Goal: Task Accomplishment & Management: Manage account settings

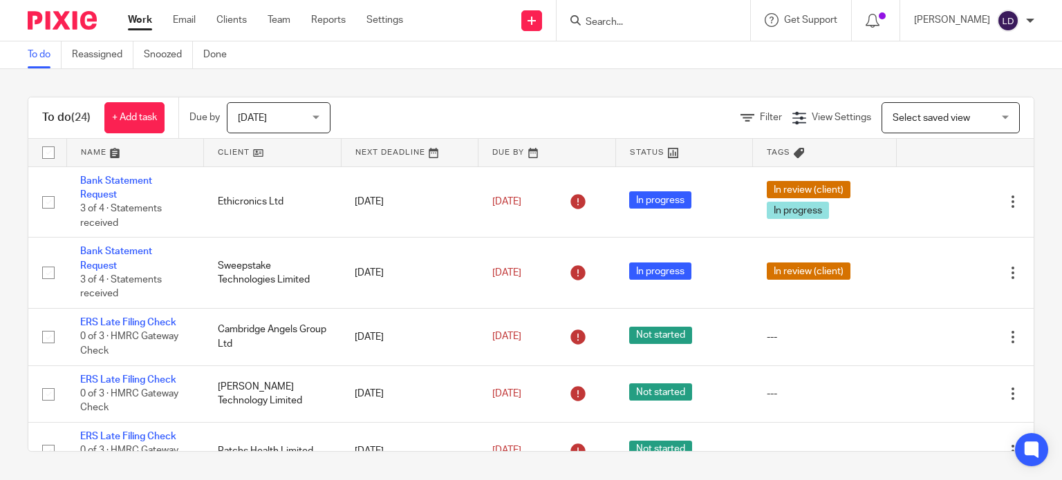
click at [234, 157] on link at bounding box center [272, 153] width 137 height 28
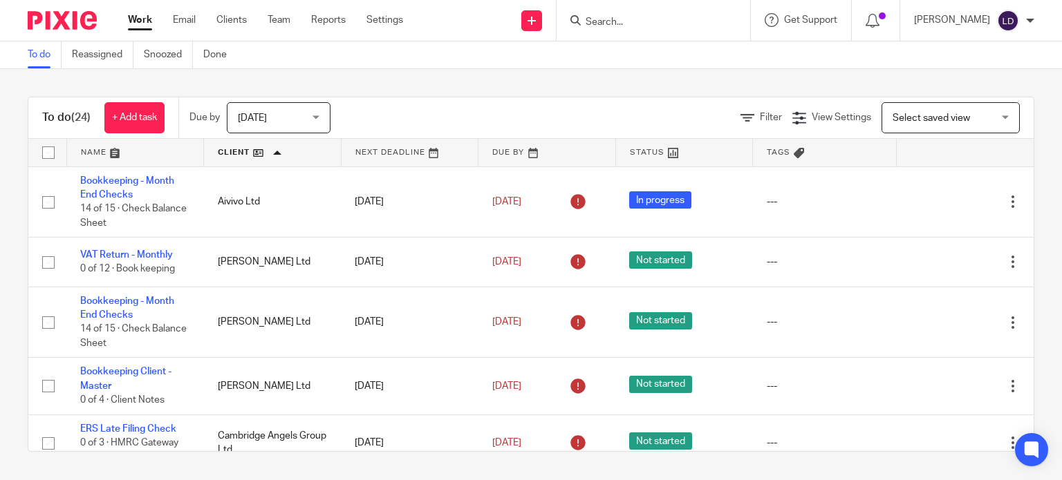
scroll to position [576, 0]
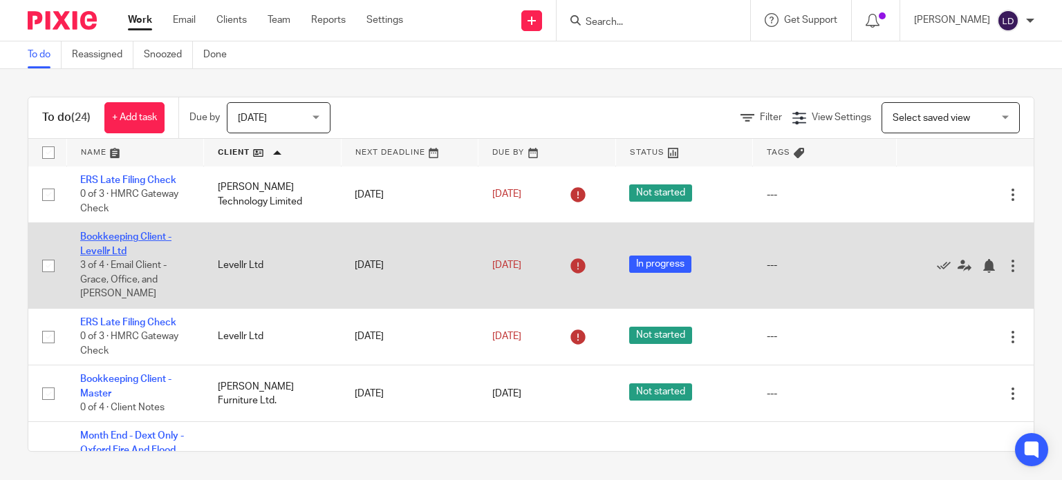
click at [133, 239] on link "Bookkeeping Client - Levellr Ltd" at bounding box center [125, 244] width 91 height 24
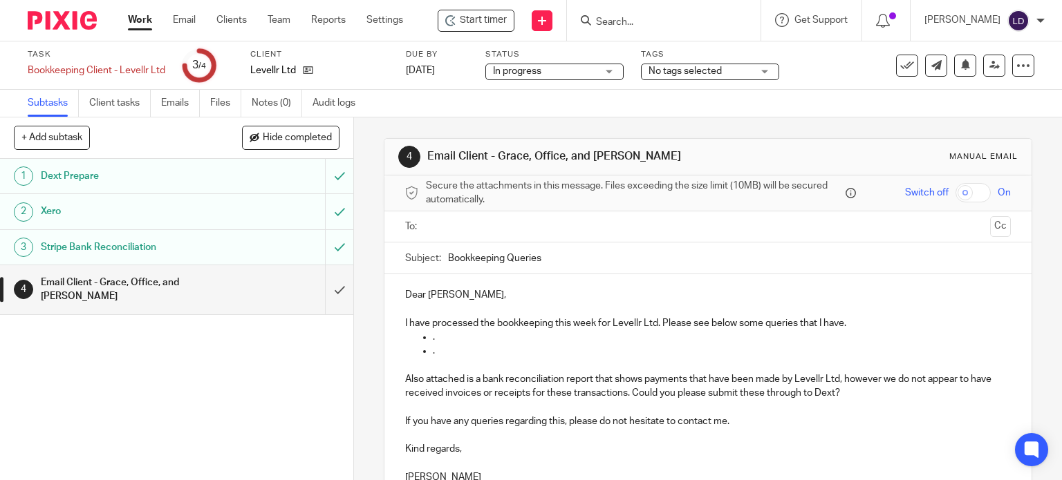
click at [460, 19] on div "Start timer" at bounding box center [476, 20] width 62 height 15
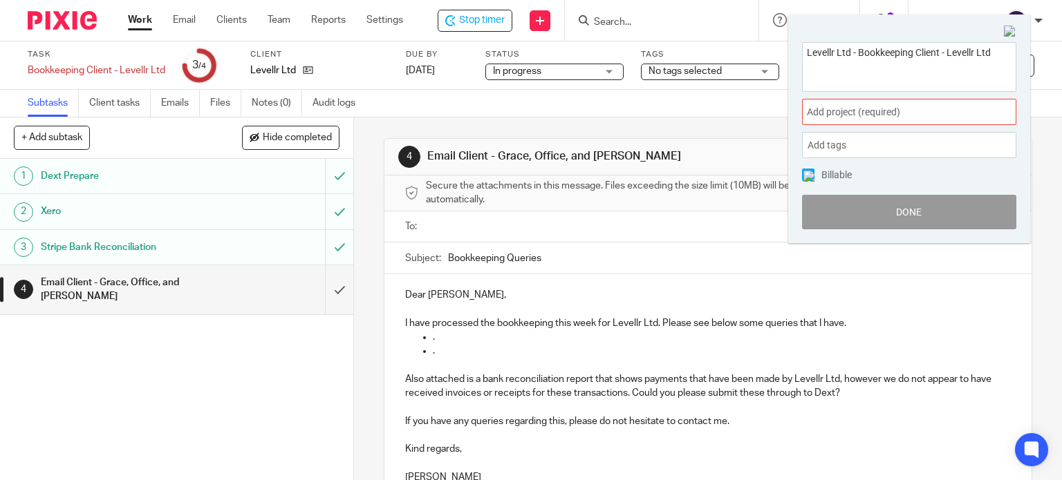
click at [818, 110] on span "Add project (required) :" at bounding box center [894, 112] width 174 height 15
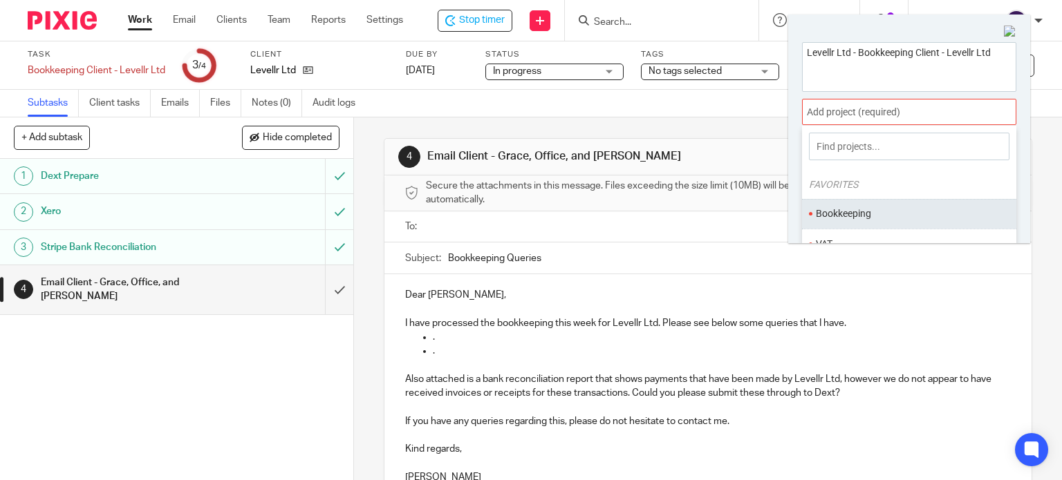
click at [845, 214] on li "Bookkeeping" at bounding box center [906, 214] width 180 height 15
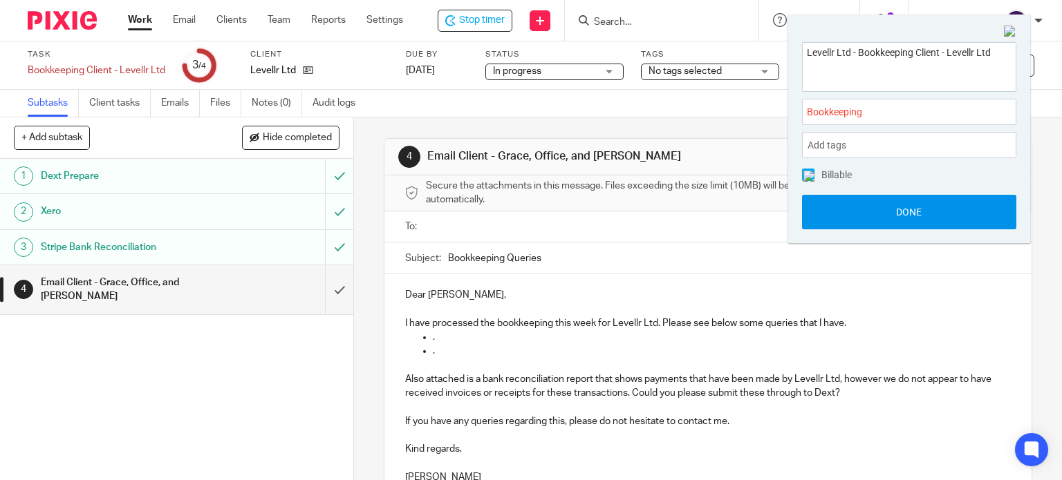
click at [847, 221] on button "Done" at bounding box center [909, 212] width 214 height 35
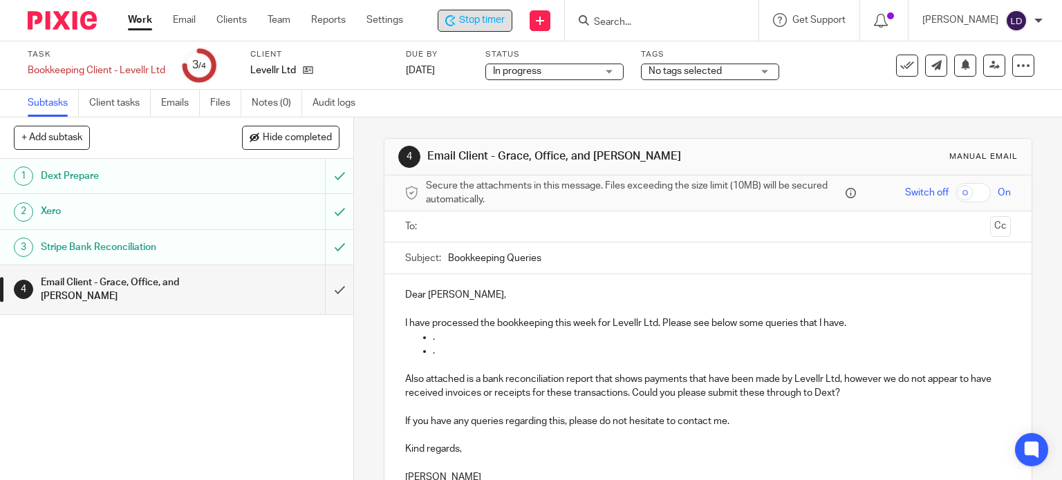
click at [478, 24] on span "Stop timer" at bounding box center [482, 20] width 46 height 15
click at [149, 24] on link "Work" at bounding box center [140, 20] width 24 height 14
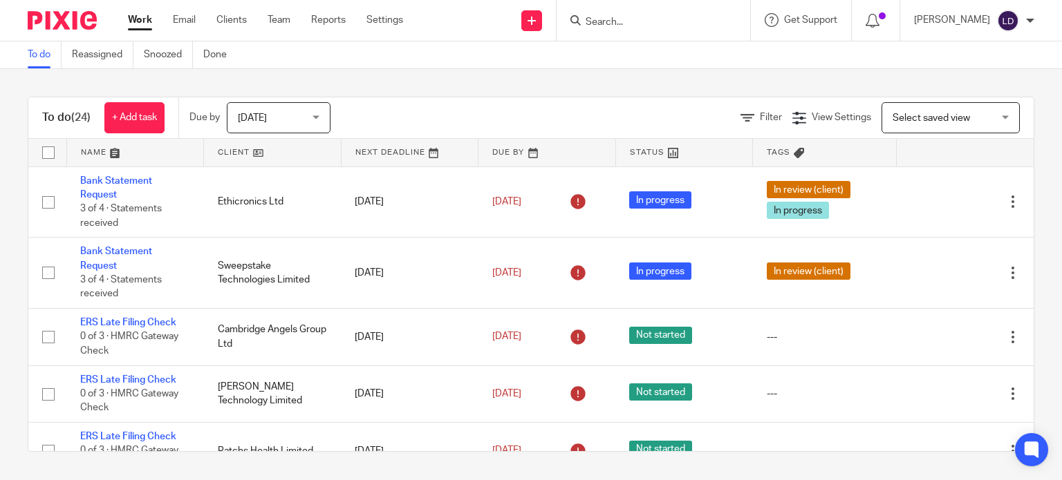
click at [232, 161] on link at bounding box center [272, 153] width 137 height 28
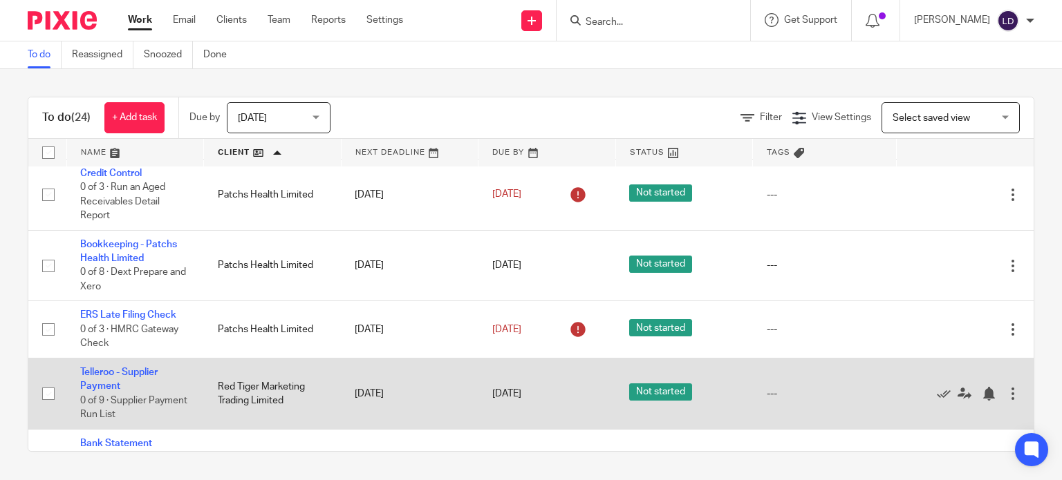
scroll to position [1309, 0]
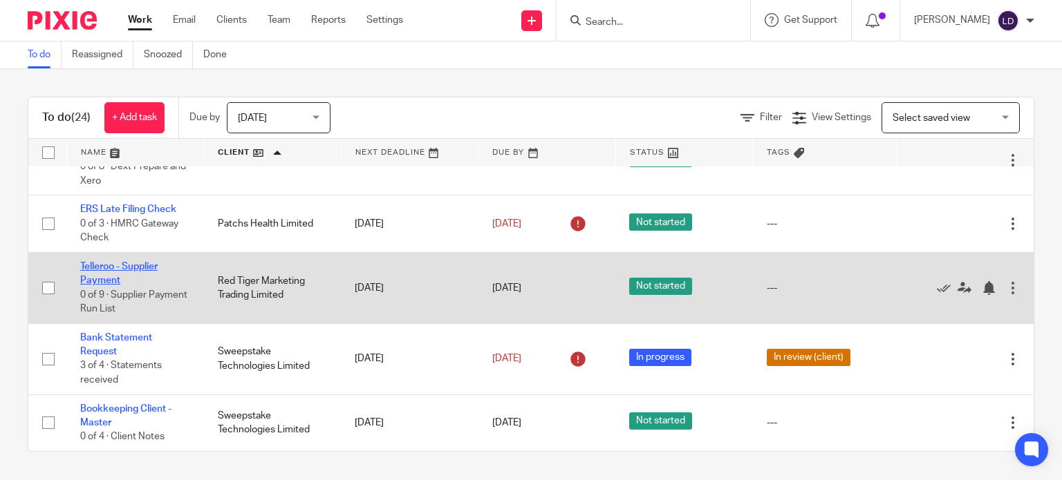
click at [135, 269] on link "Telleroo - Supplier Payment" at bounding box center [118, 274] width 77 height 24
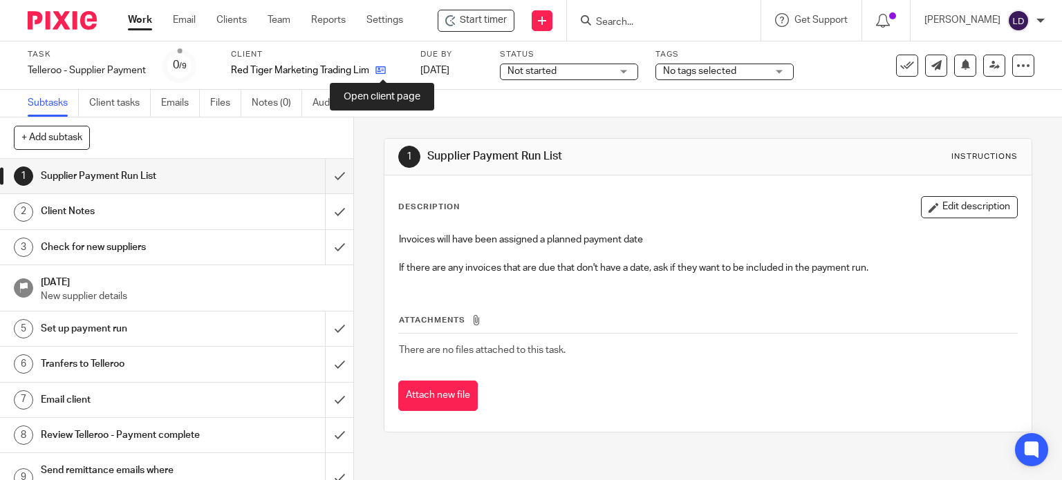
click at [382, 71] on icon at bounding box center [380, 70] width 10 height 10
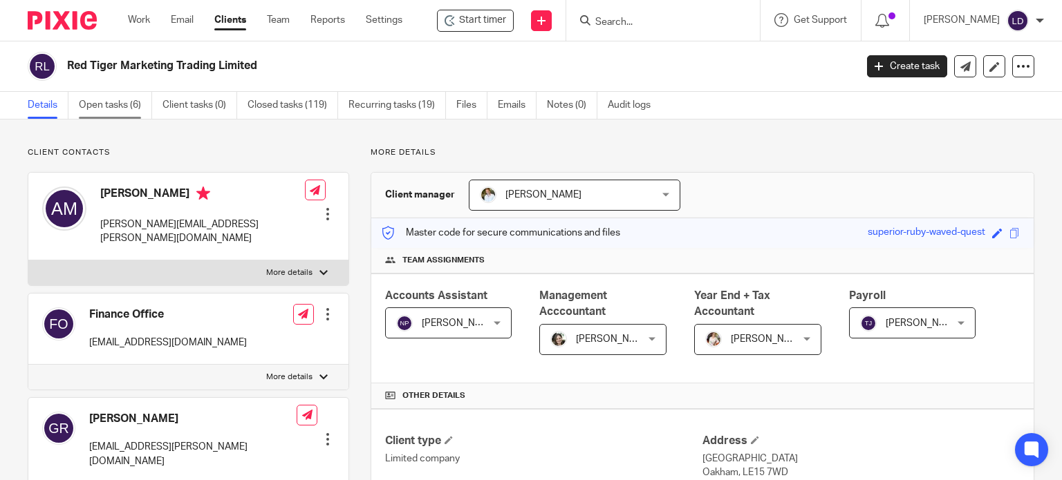
click at [124, 104] on link "Open tasks (6)" at bounding box center [115, 105] width 73 height 27
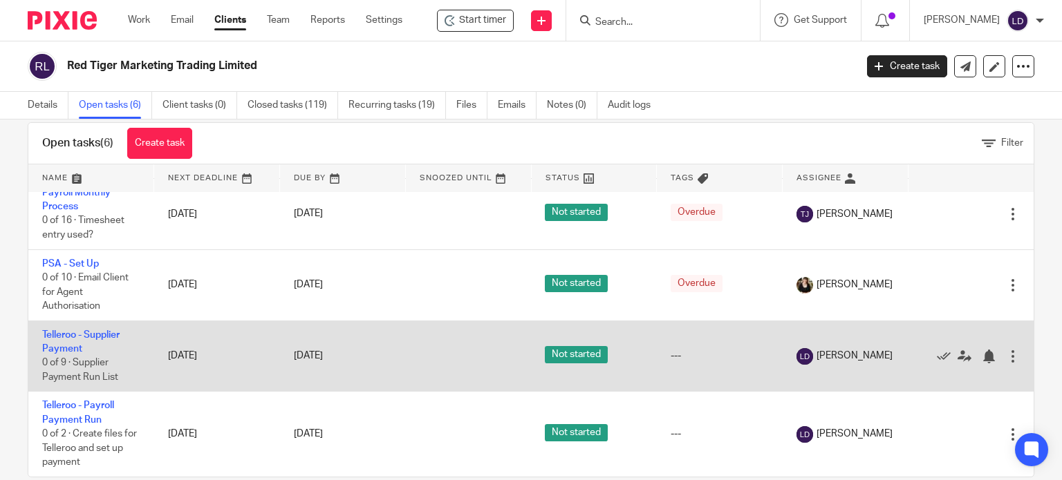
scroll to position [49, 0]
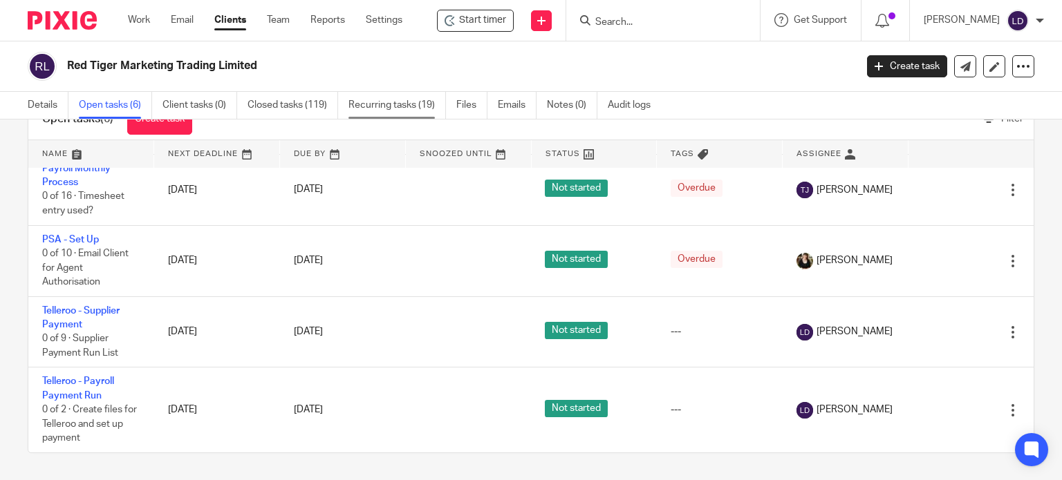
click at [408, 98] on link "Recurring tasks (19)" at bounding box center [396, 105] width 97 height 27
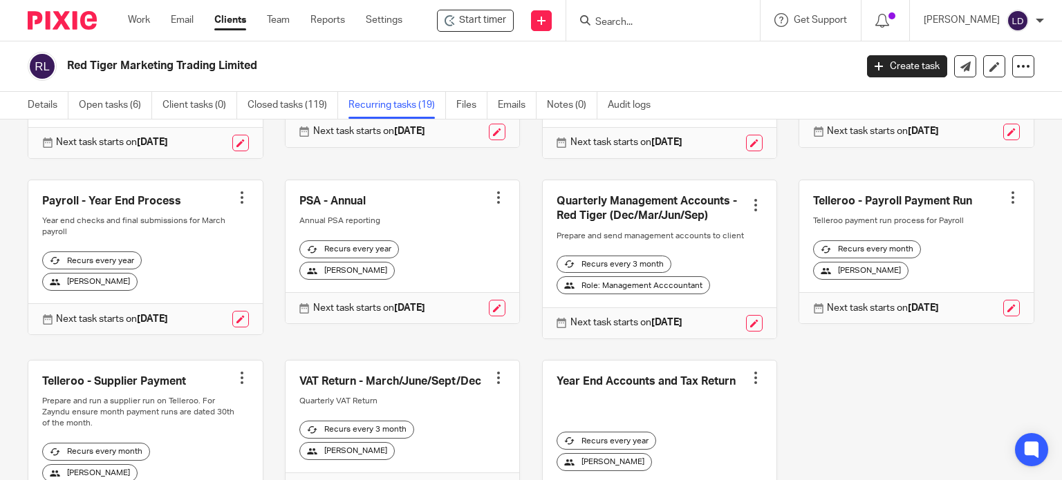
scroll to position [576, 0]
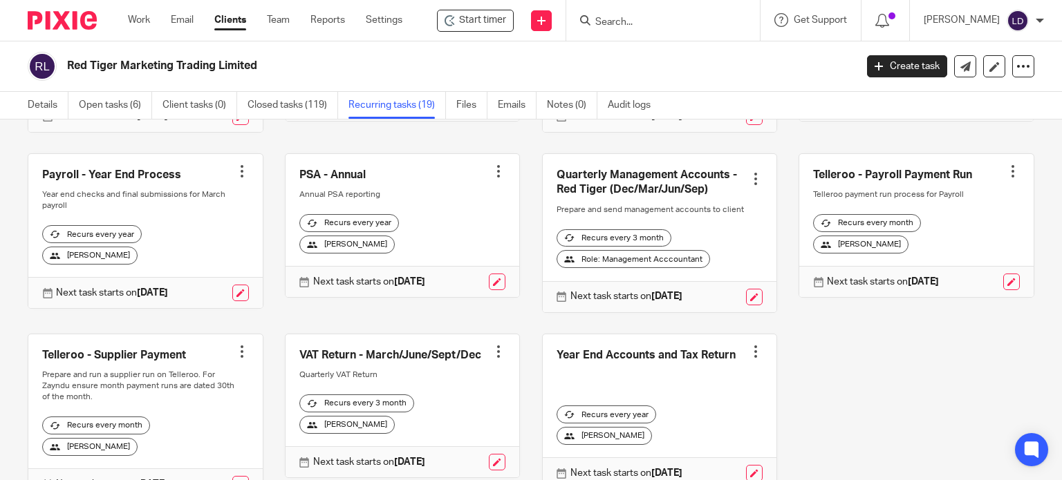
click at [835, 254] on div "[PERSON_NAME]" at bounding box center [860, 245] width 95 height 18
click at [1003, 290] on link at bounding box center [1011, 282] width 17 height 17
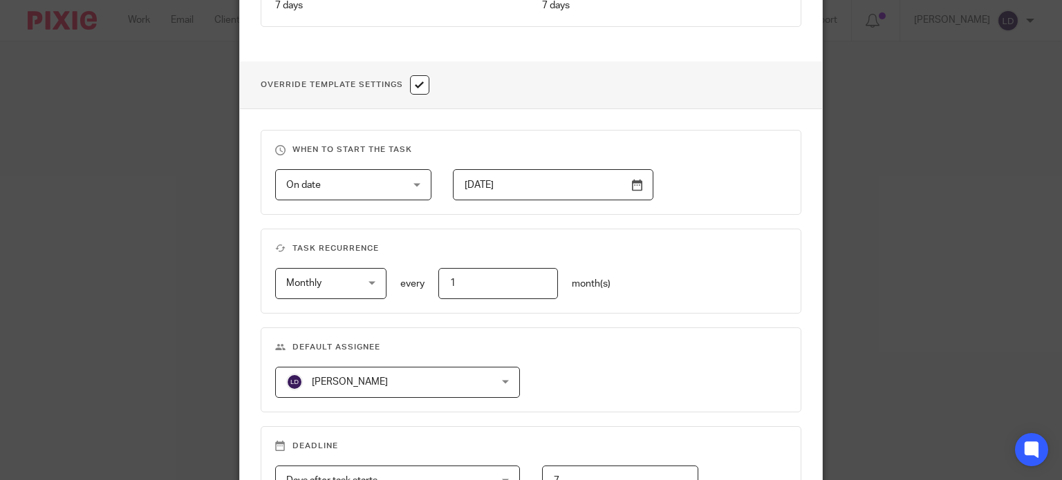
scroll to position [576, 0]
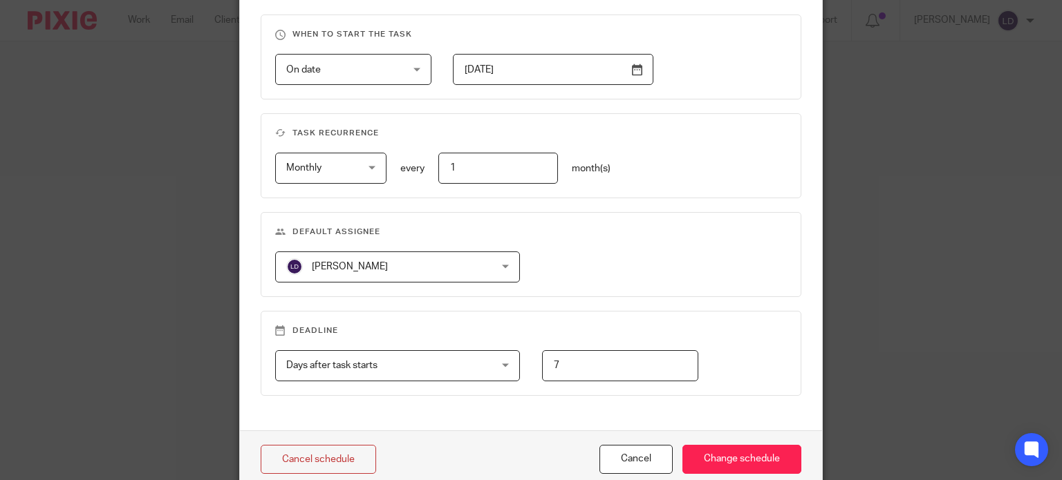
click at [468, 265] on div "Lewis Darlington Lewis Darlington" at bounding box center [397, 267] width 245 height 31
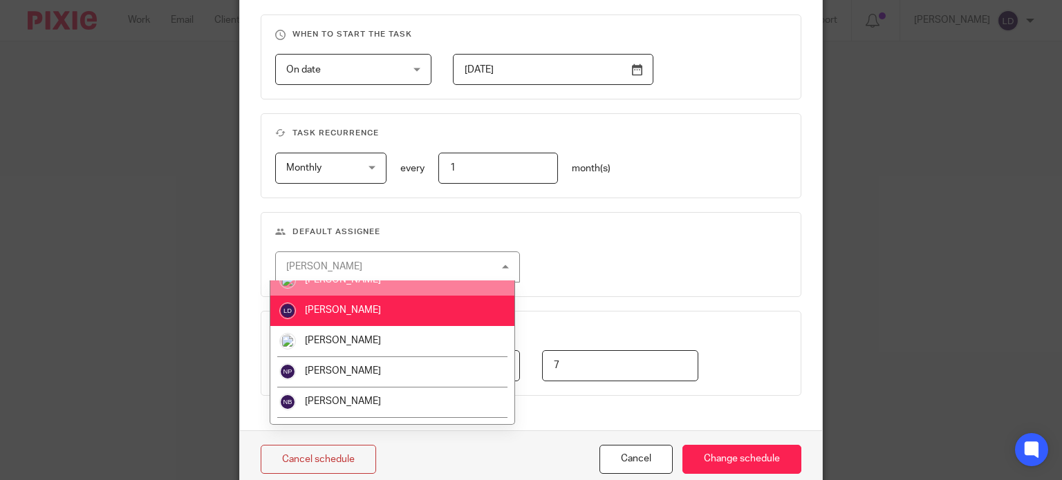
scroll to position [346, 0]
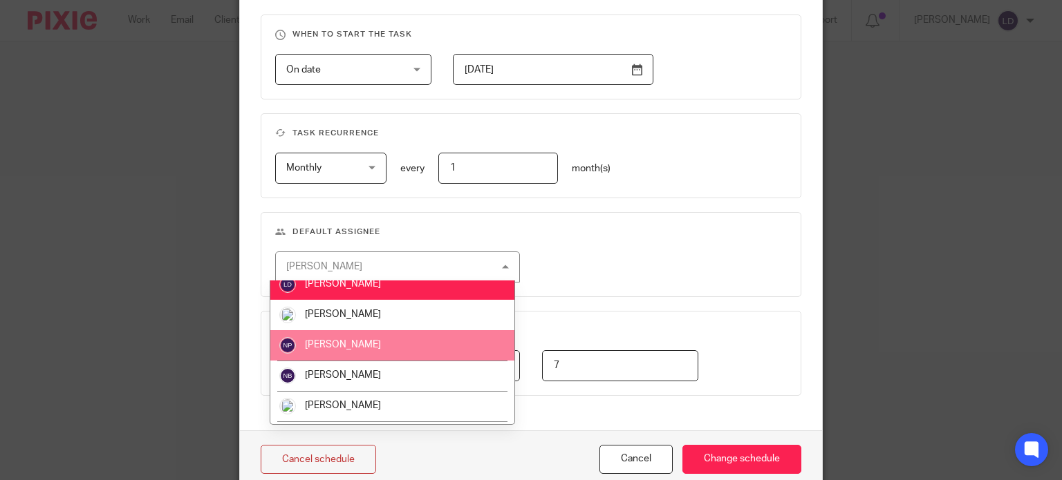
click at [342, 343] on span "Natasha Pengelly" at bounding box center [343, 345] width 76 height 10
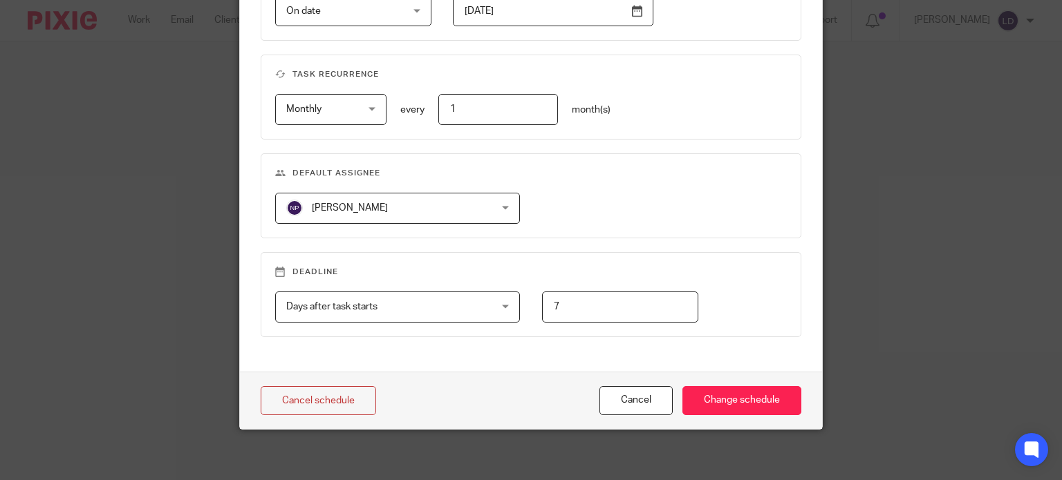
scroll to position [637, 0]
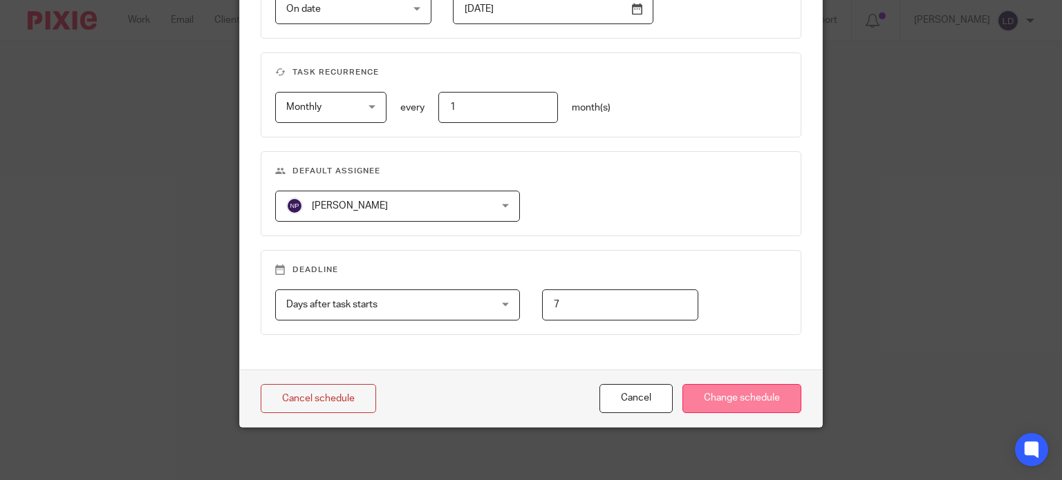
click at [688, 401] on input "Change schedule" at bounding box center [741, 399] width 119 height 30
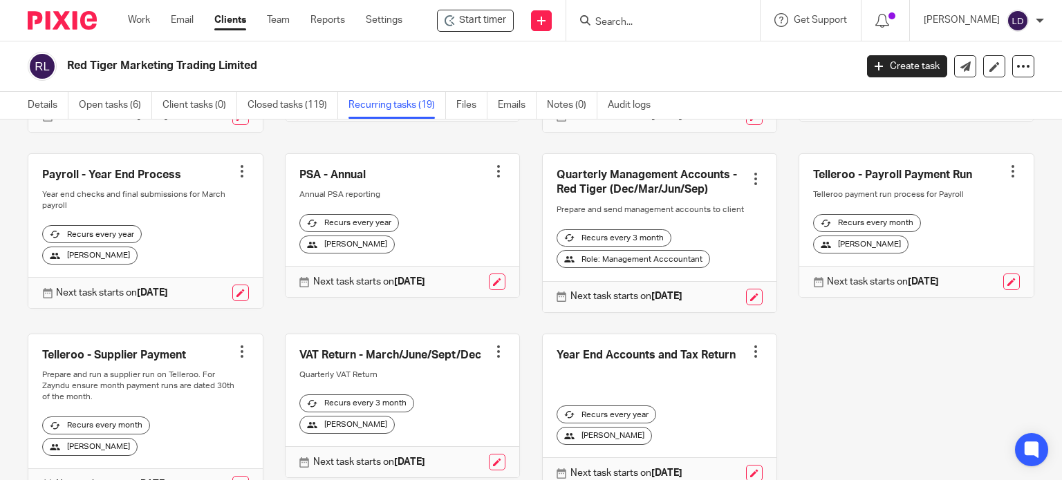
scroll to position [672, 0]
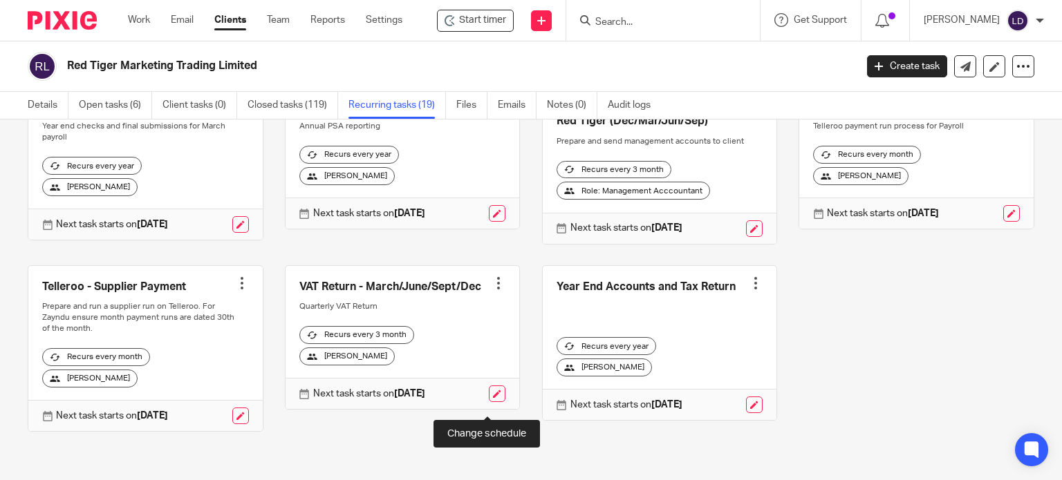
click at [494, 402] on link at bounding box center [497, 394] width 17 height 17
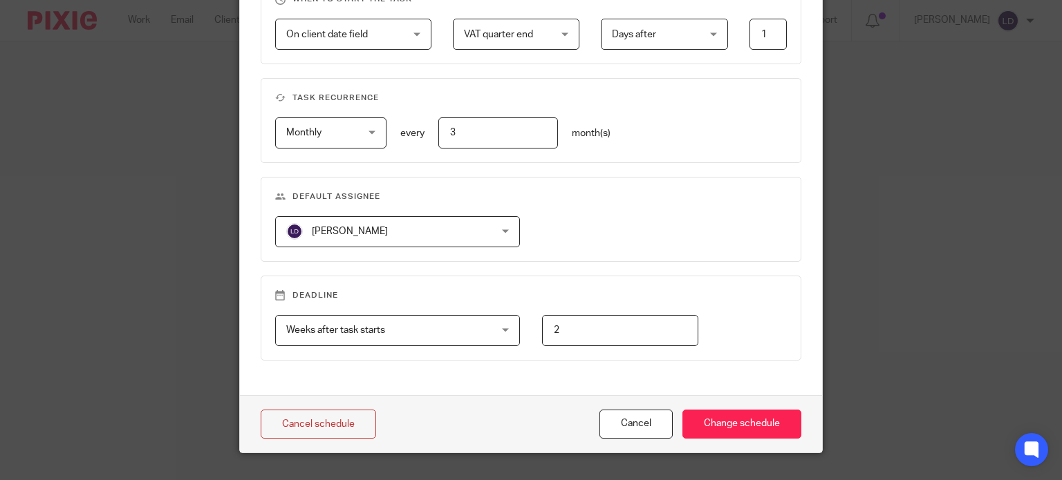
scroll to position [637, 0]
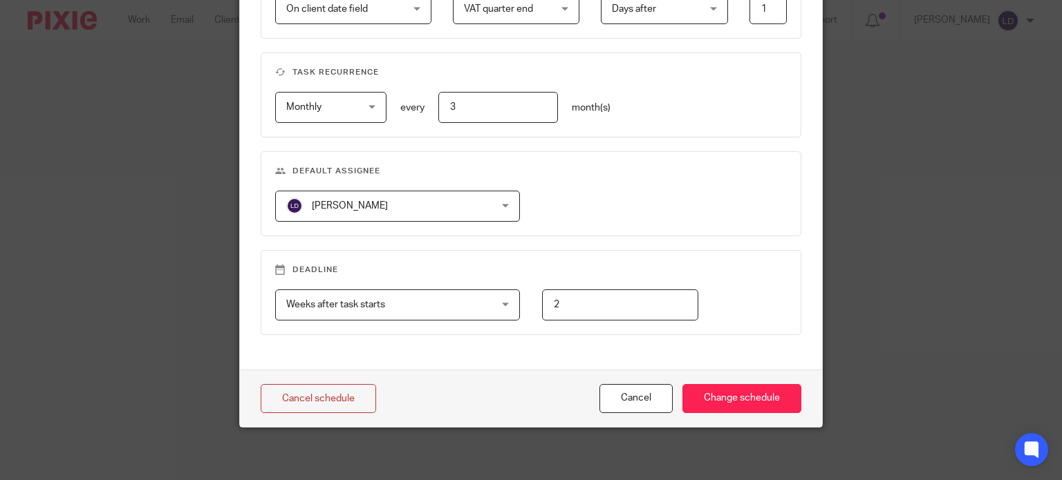
click at [454, 212] on span "[PERSON_NAME]" at bounding box center [379, 205] width 187 height 29
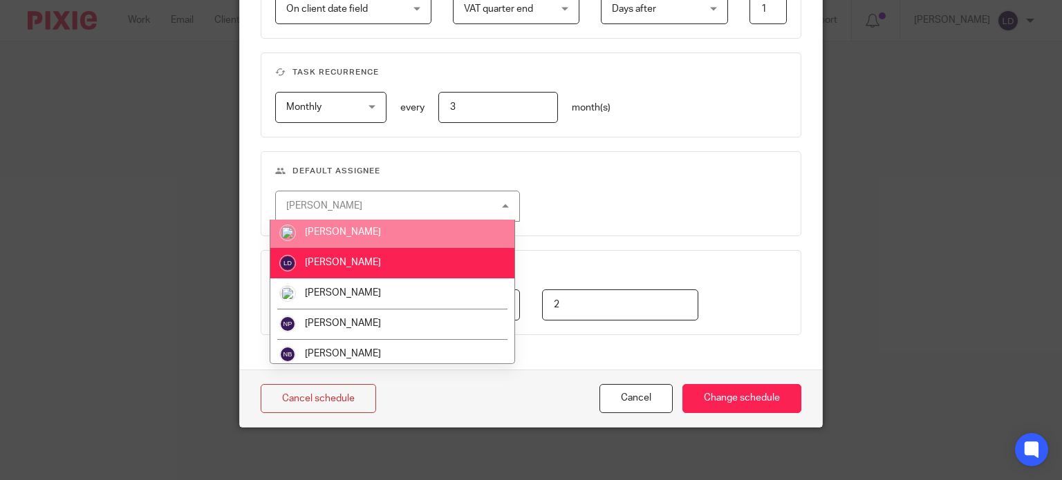
scroll to position [346, 0]
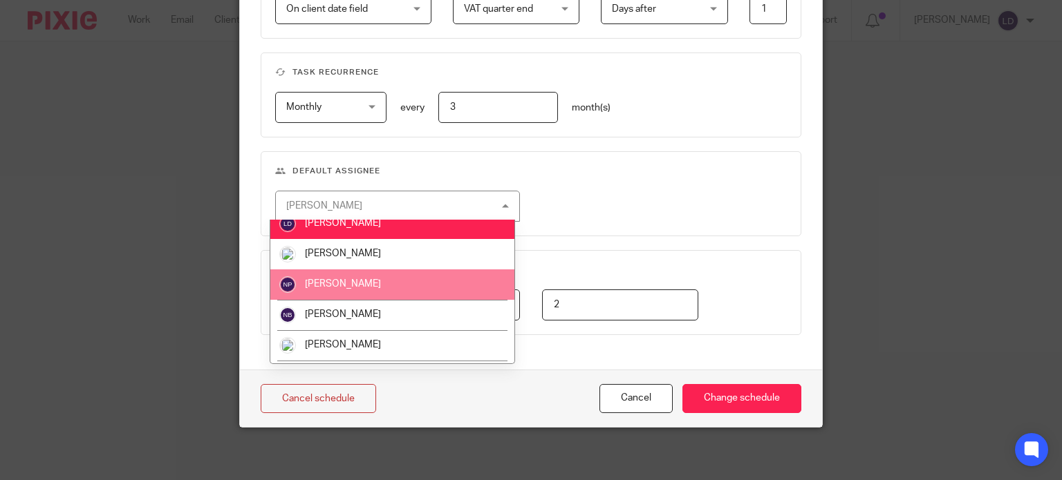
click at [376, 290] on li "[PERSON_NAME]" at bounding box center [392, 285] width 244 height 30
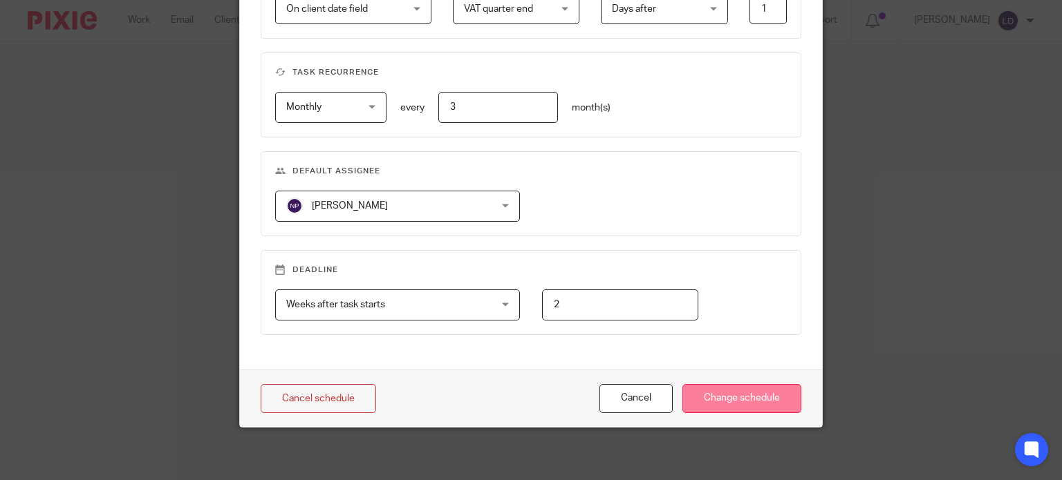
click at [700, 389] on input "Change schedule" at bounding box center [741, 399] width 119 height 30
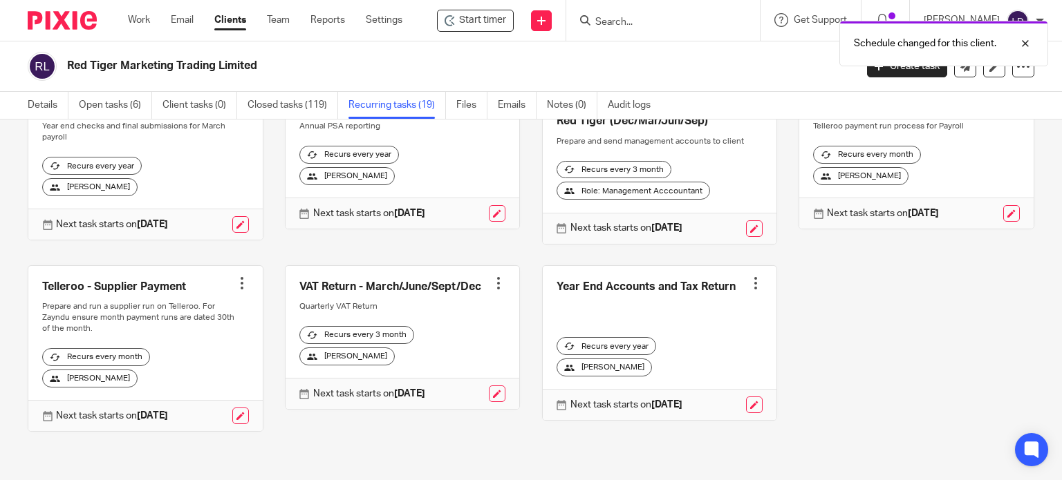
scroll to position [672, 0]
click at [232, 415] on link at bounding box center [240, 416] width 17 height 17
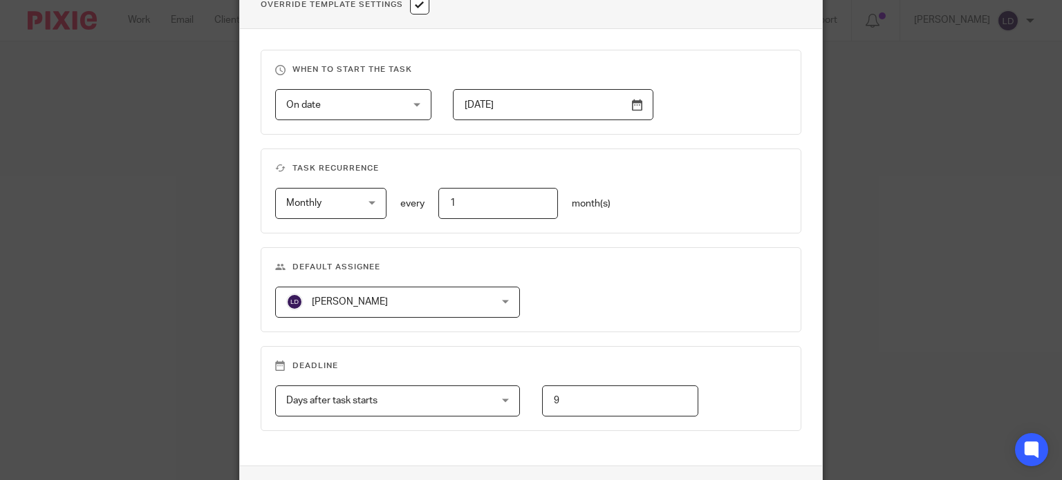
scroll to position [576, 0]
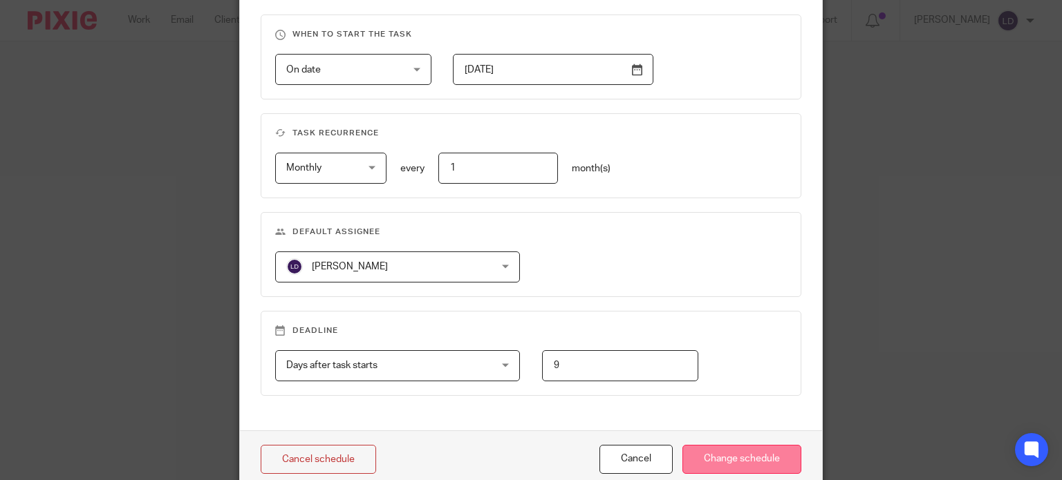
click at [738, 451] on input "Change schedule" at bounding box center [741, 460] width 119 height 30
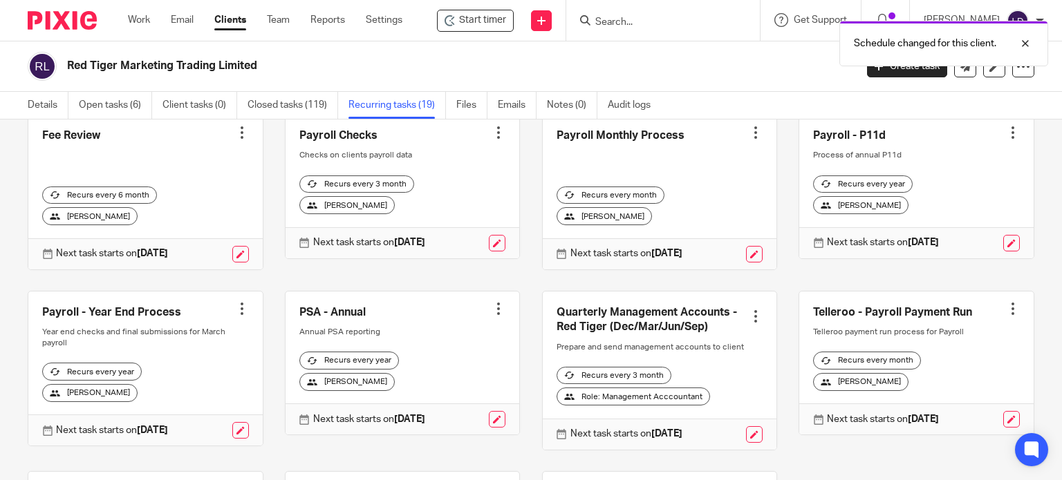
scroll to position [672, 0]
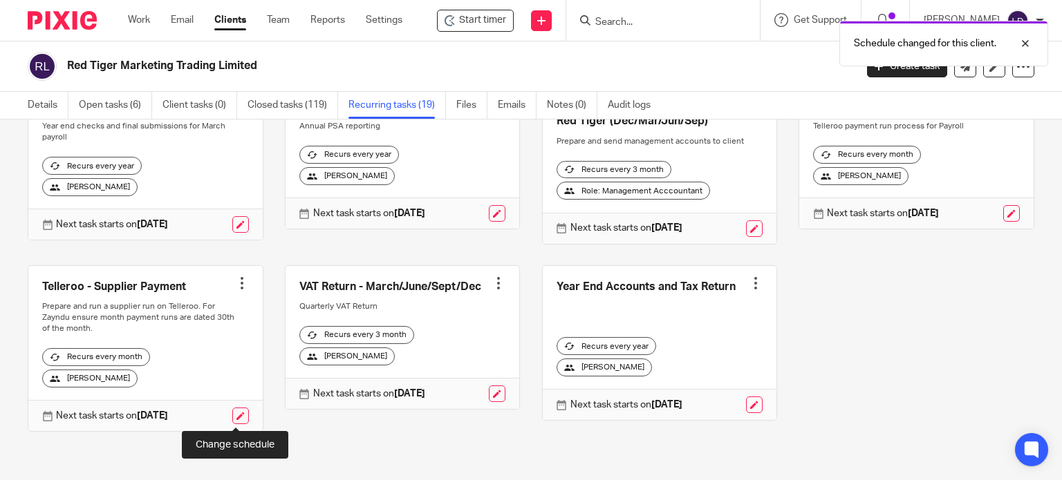
click at [232, 415] on link at bounding box center [240, 416] width 17 height 17
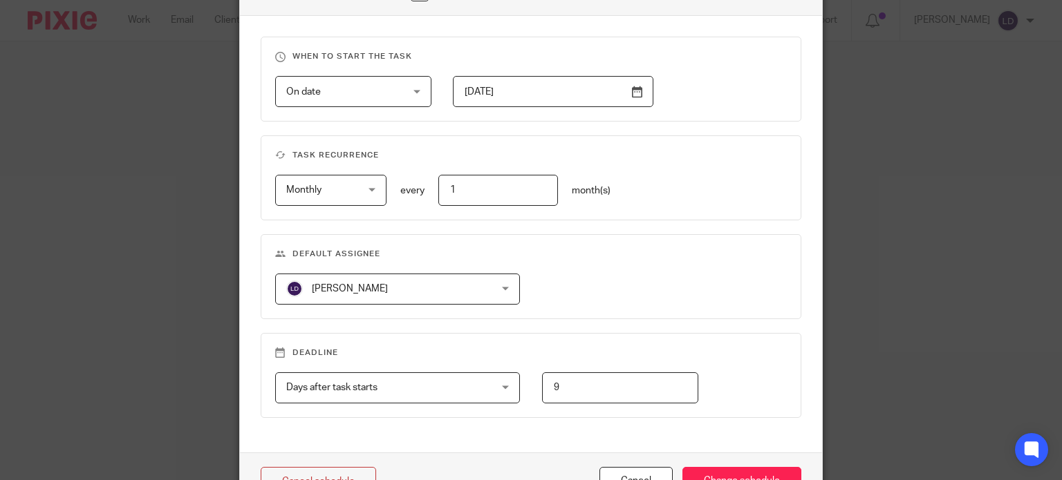
scroll to position [576, 0]
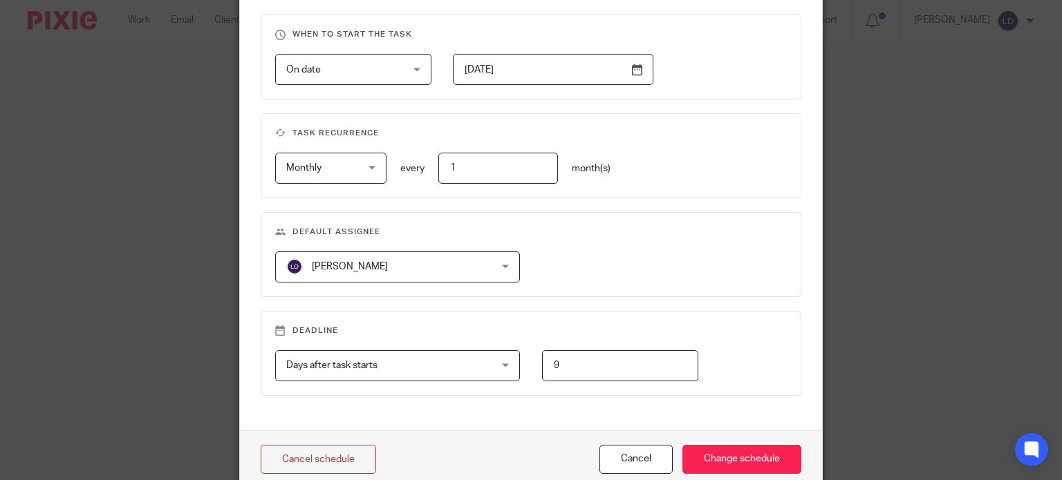
click at [454, 256] on span "[PERSON_NAME]" at bounding box center [379, 266] width 187 height 29
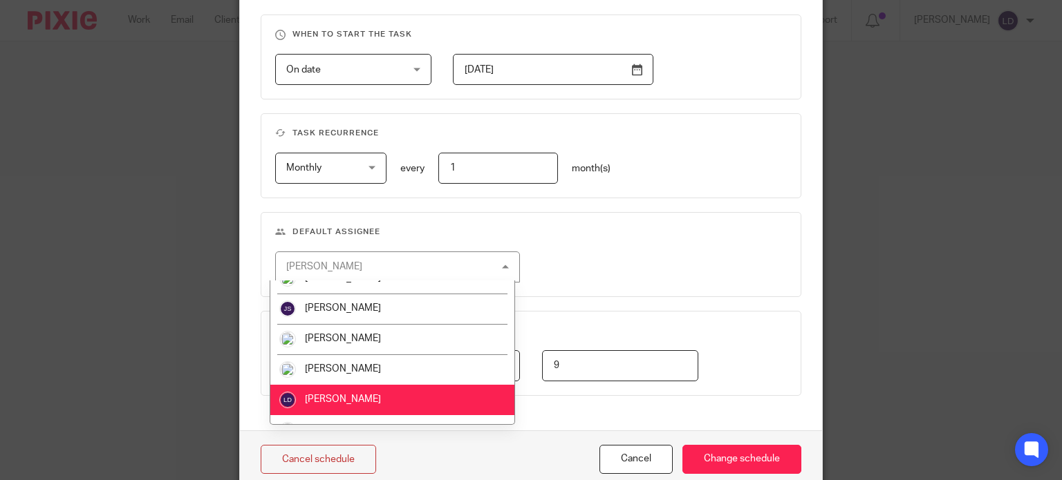
scroll to position [346, 0]
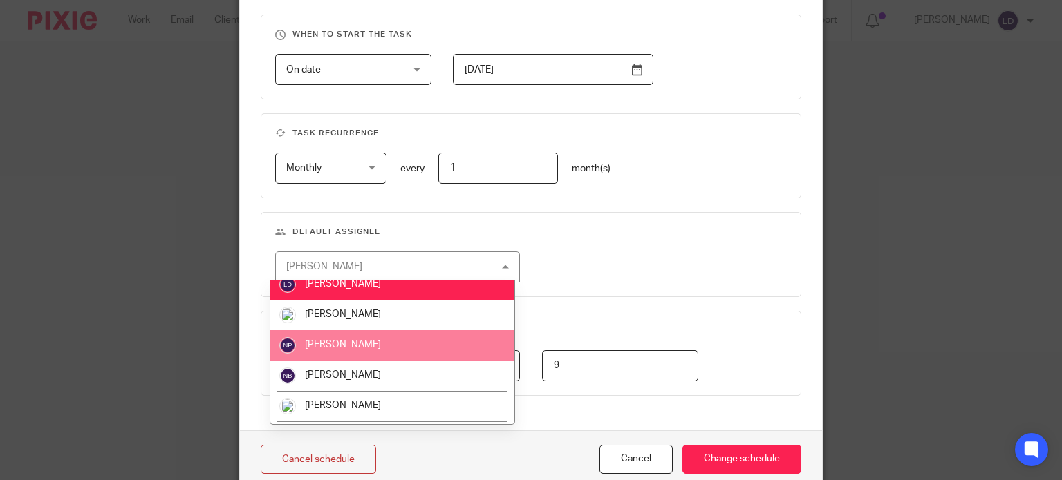
click at [386, 351] on li "[PERSON_NAME]" at bounding box center [392, 345] width 244 height 30
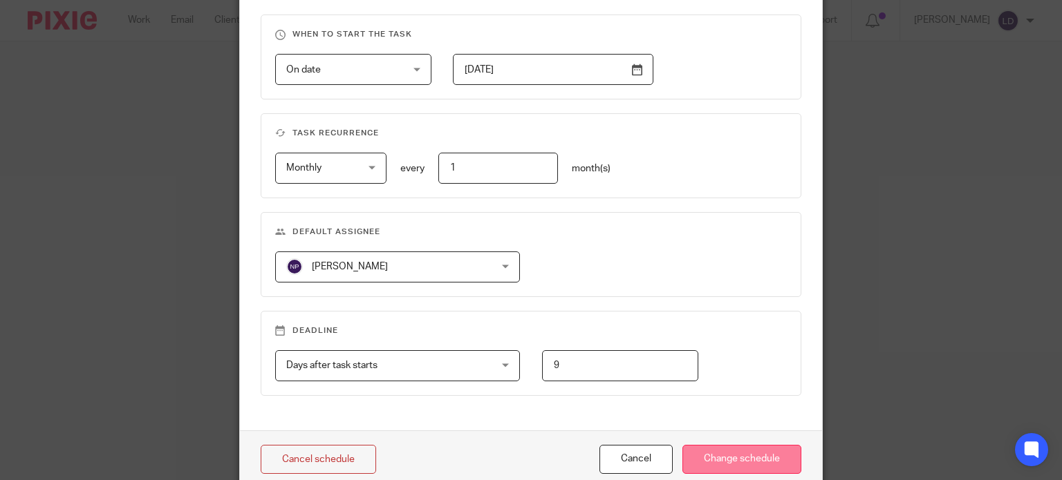
click at [693, 453] on input "Change schedule" at bounding box center [741, 460] width 119 height 30
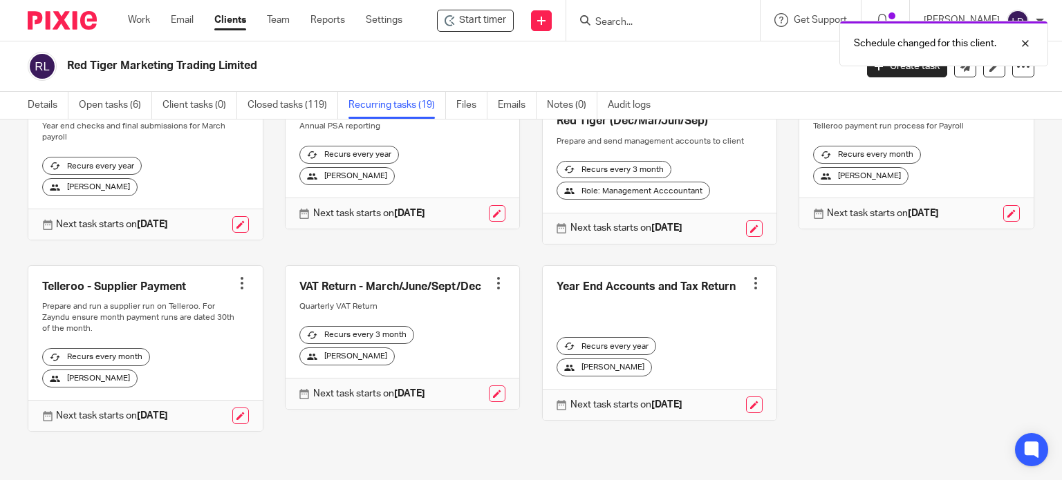
scroll to position [672, 0]
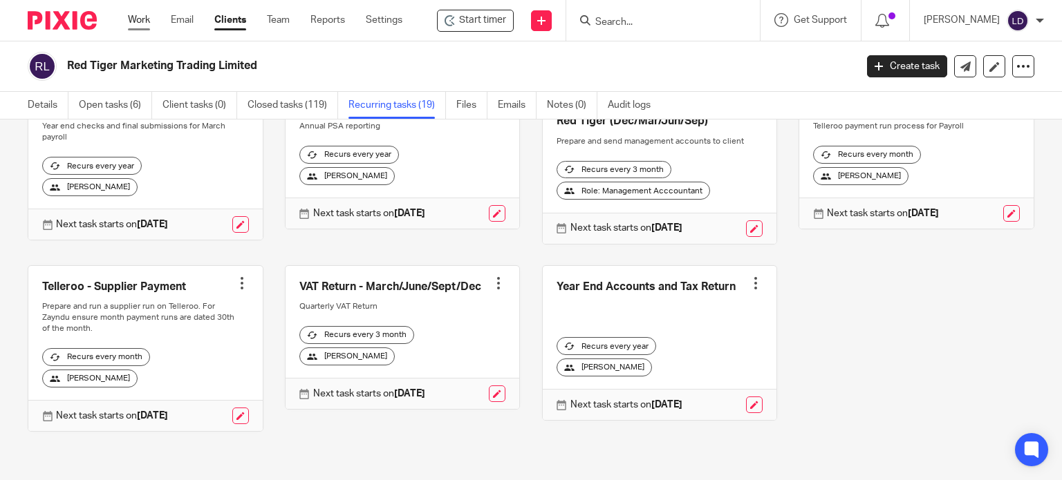
click at [144, 21] on link "Work" at bounding box center [139, 20] width 22 height 14
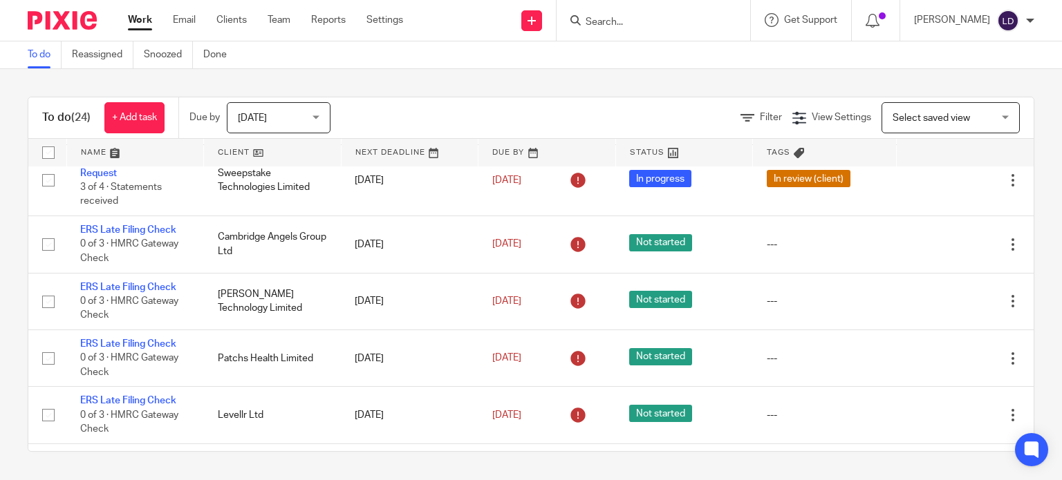
scroll to position [806, 0]
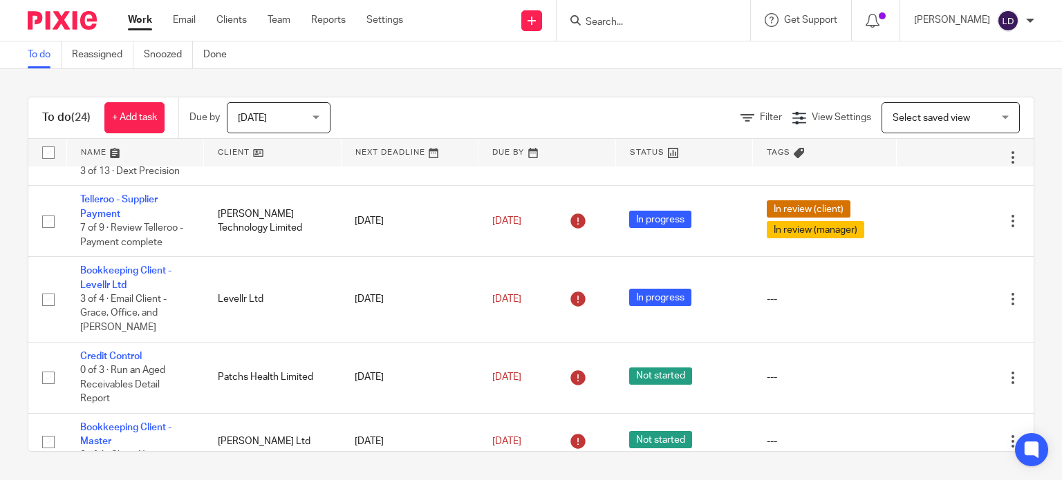
click at [247, 147] on link at bounding box center [272, 153] width 137 height 28
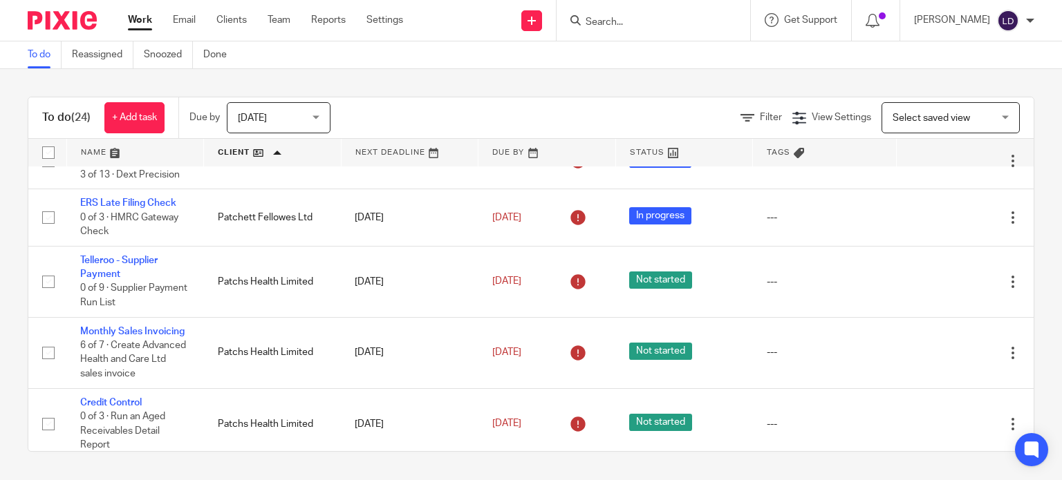
scroll to position [1309, 0]
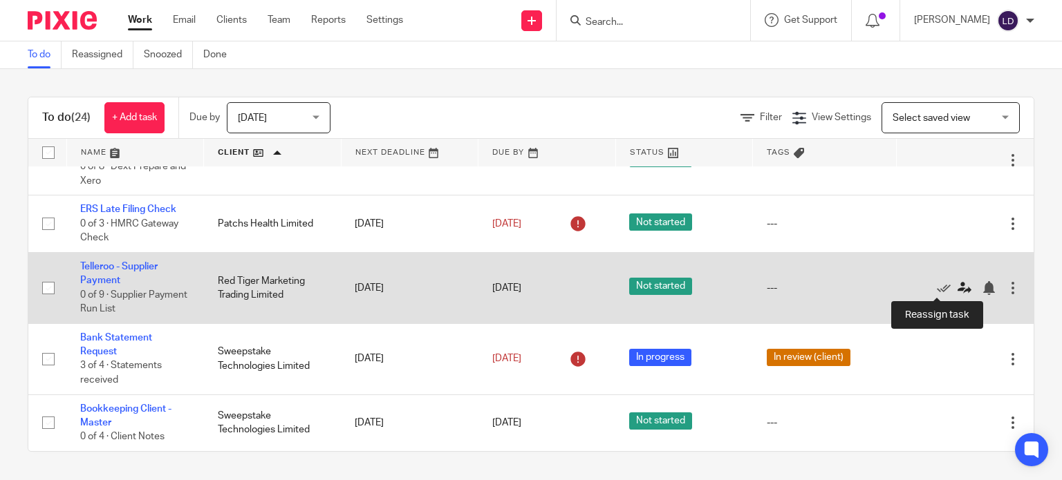
click at [957, 285] on icon at bounding box center [964, 288] width 14 height 14
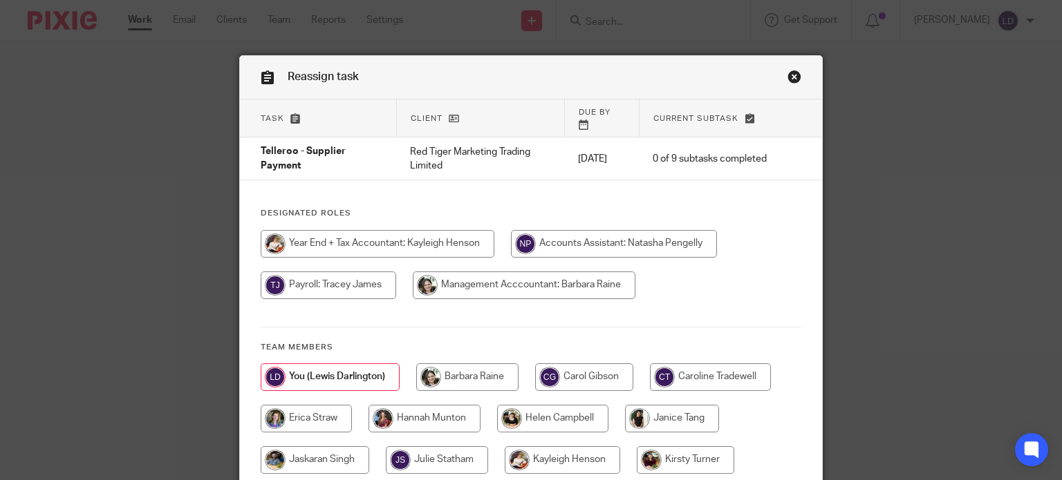
click at [621, 231] on input "radio" at bounding box center [614, 244] width 206 height 28
radio input "true"
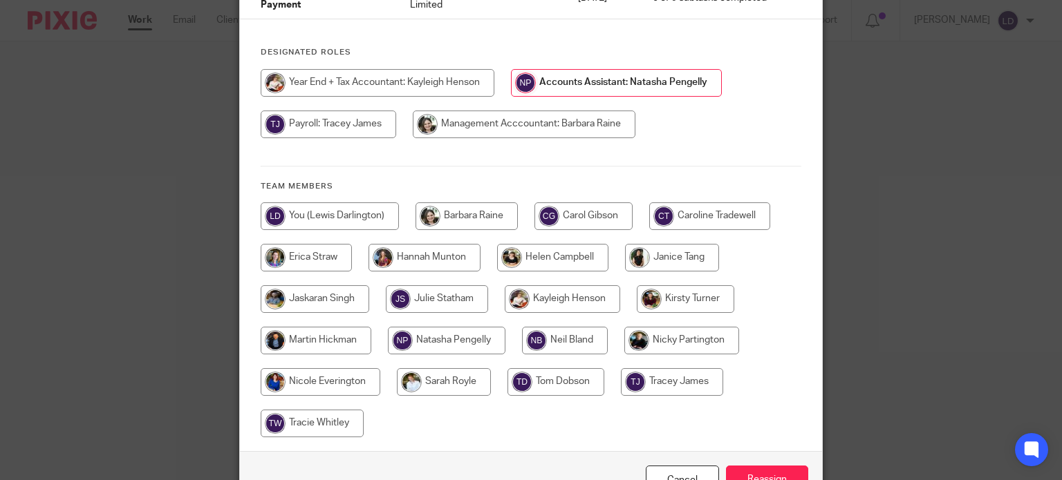
scroll to position [234, 0]
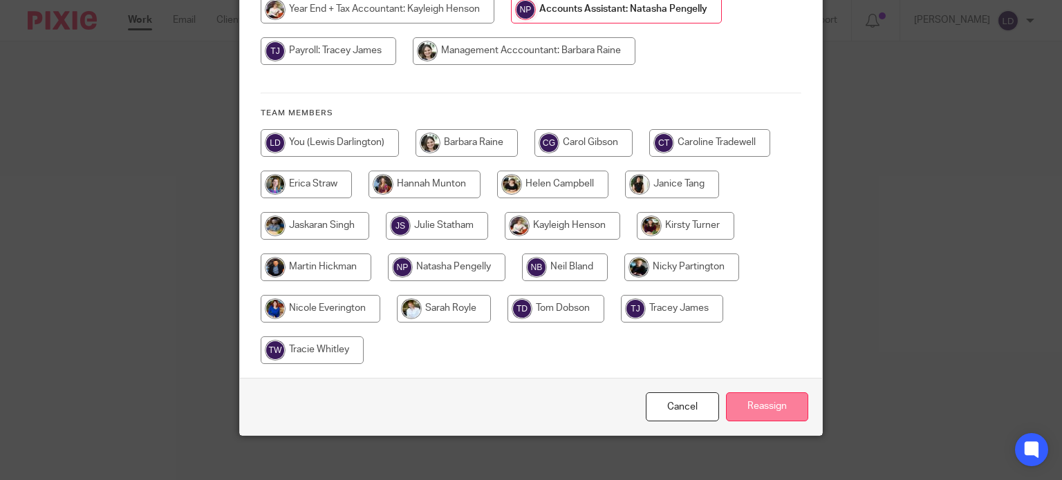
click at [742, 393] on input "Reassign" at bounding box center [767, 408] width 82 height 30
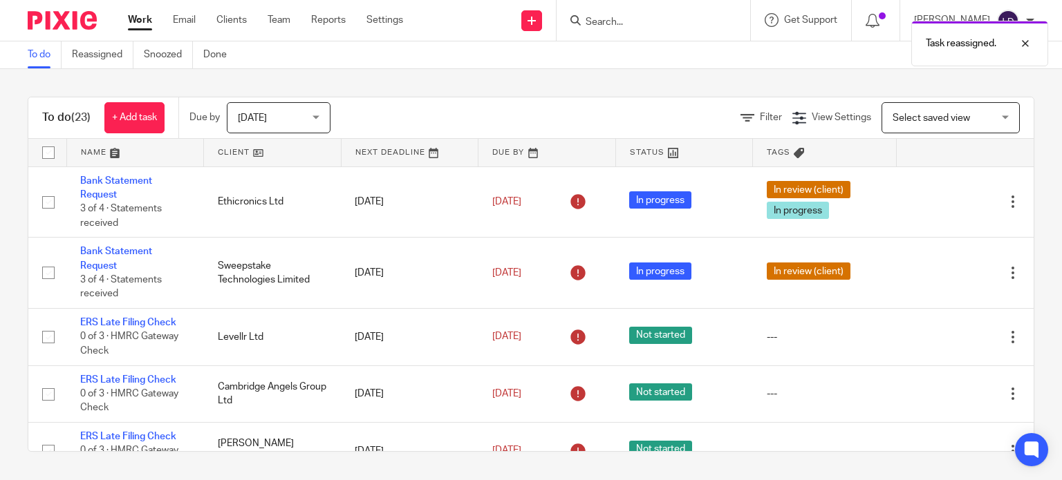
click at [296, 156] on link at bounding box center [272, 153] width 137 height 28
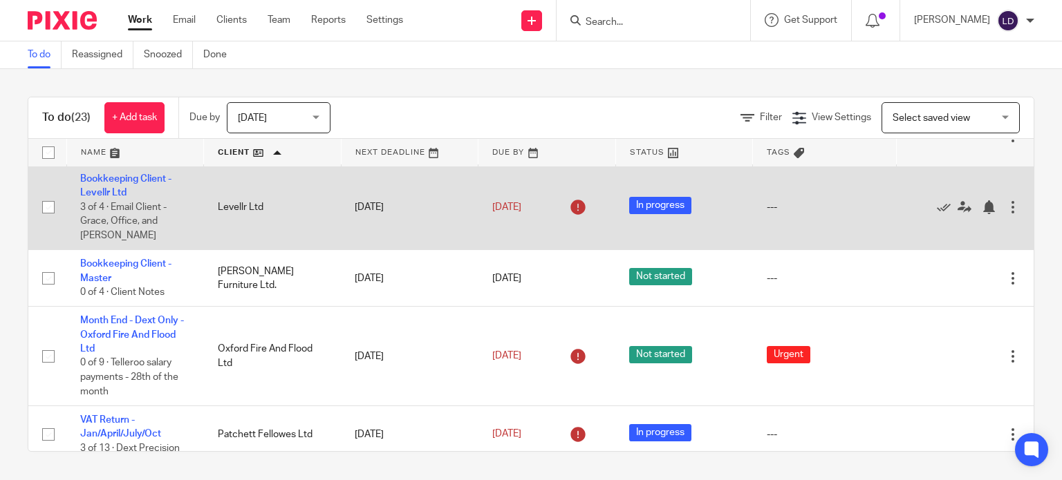
scroll to position [806, 0]
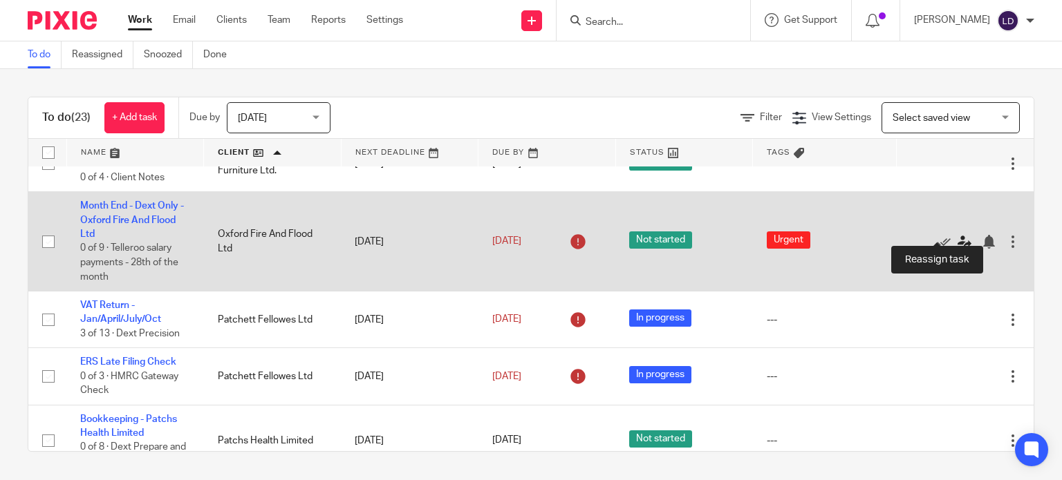
click at [957, 235] on icon at bounding box center [964, 242] width 14 height 14
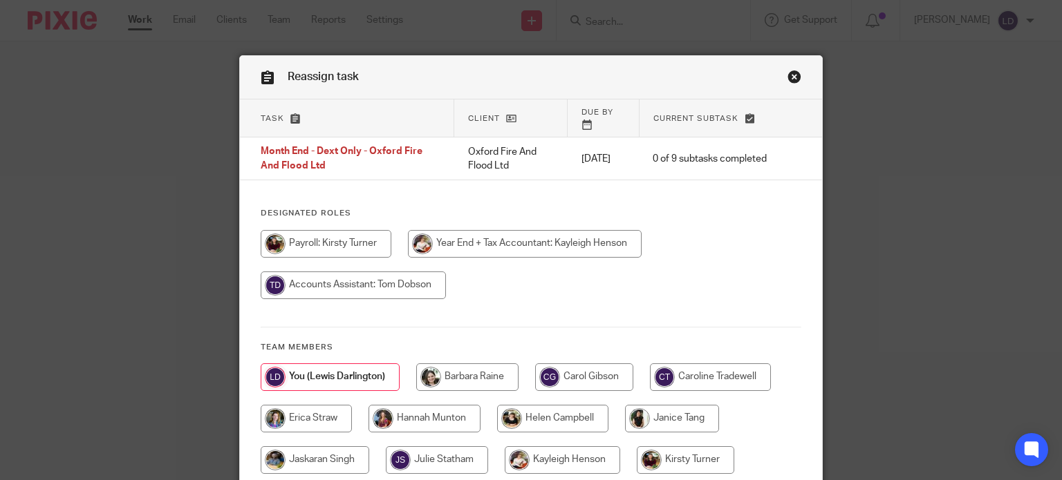
click at [357, 272] on input "radio" at bounding box center [353, 286] width 185 height 28
radio input "true"
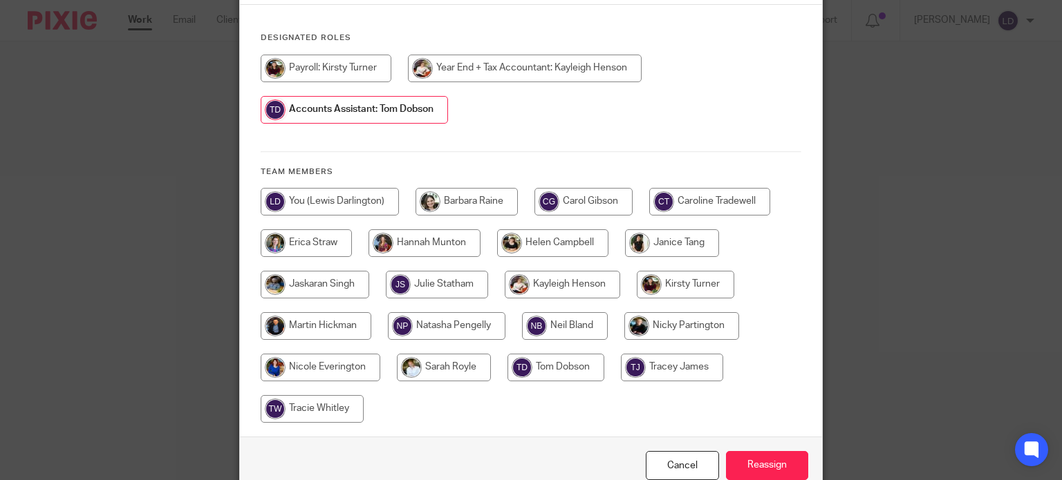
scroll to position [230, 0]
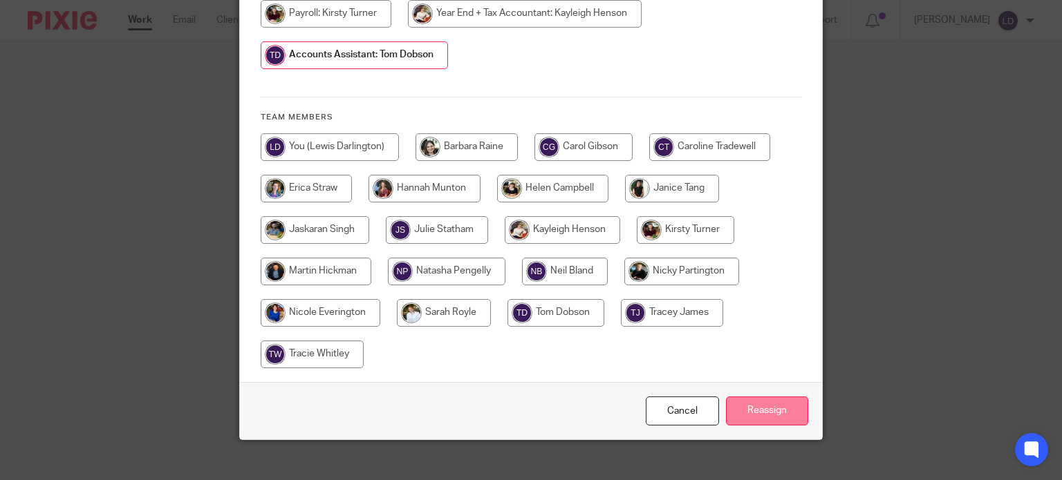
click at [754, 400] on input "Reassign" at bounding box center [767, 412] width 82 height 30
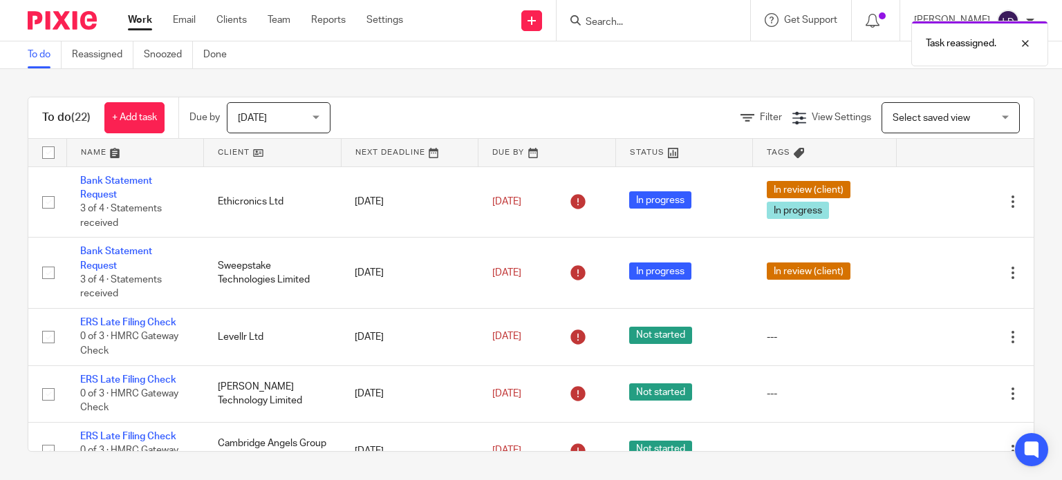
click at [622, 25] on div "Task reassigned." at bounding box center [789, 40] width 517 height 53
click at [619, 29] on div "Task reassigned." at bounding box center [789, 40] width 517 height 53
click at [1023, 44] on div at bounding box center [1014, 43] width 37 height 17
click at [707, 24] on div "Task reassigned." at bounding box center [789, 40] width 517 height 53
click at [620, 21] on input "Search" at bounding box center [646, 23] width 124 height 12
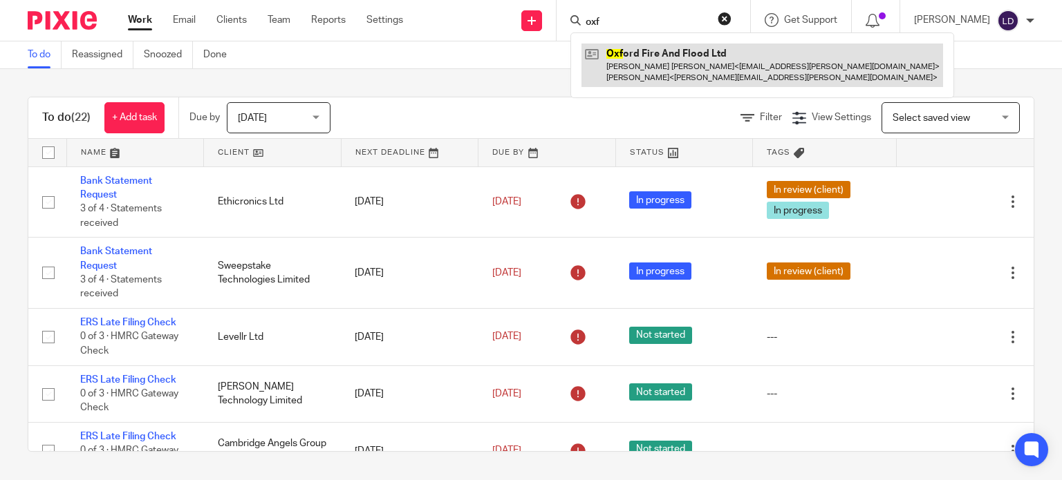
type input "oxf"
click at [650, 65] on link at bounding box center [762, 65] width 362 height 43
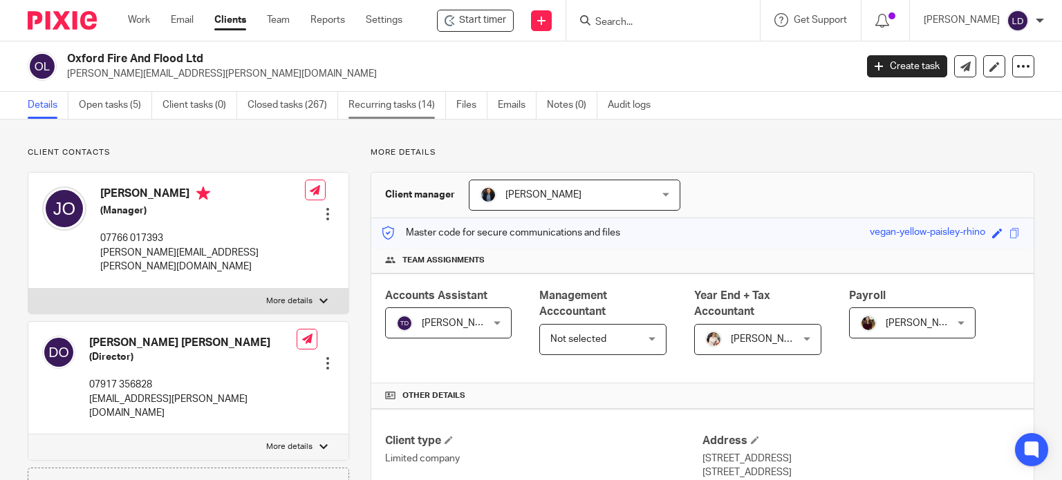
click at [389, 111] on link "Recurring tasks (14)" at bounding box center [396, 105] width 97 height 27
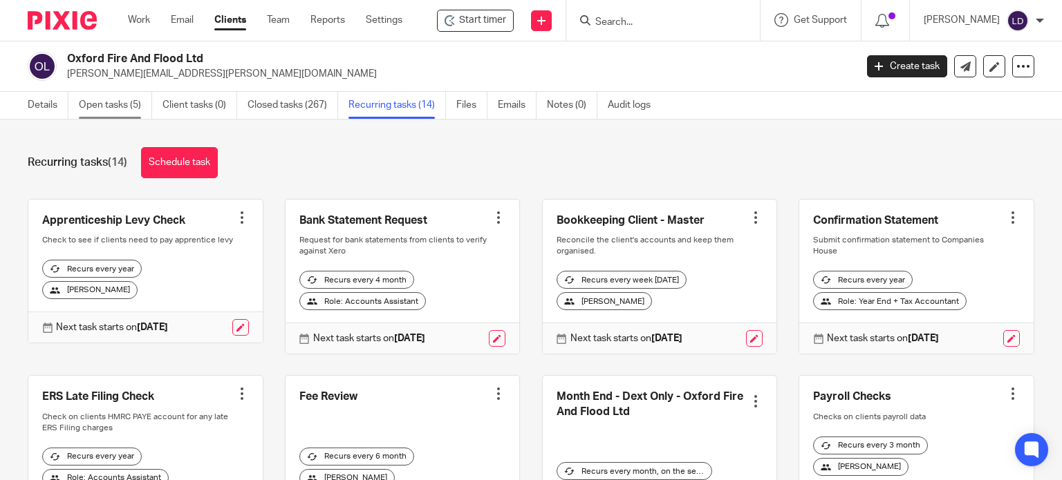
click at [90, 104] on link "Open tasks (5)" at bounding box center [115, 105] width 73 height 27
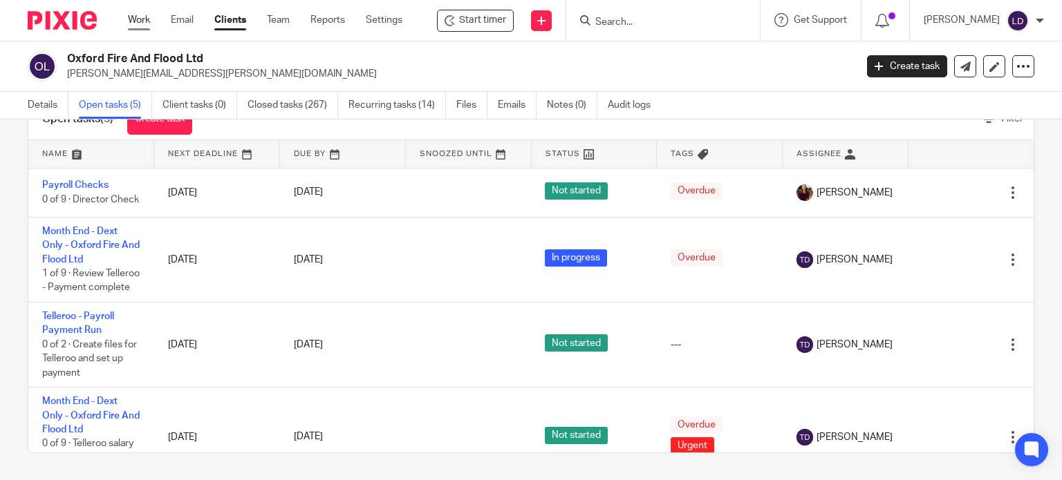
click at [141, 21] on link "Work" at bounding box center [139, 20] width 22 height 14
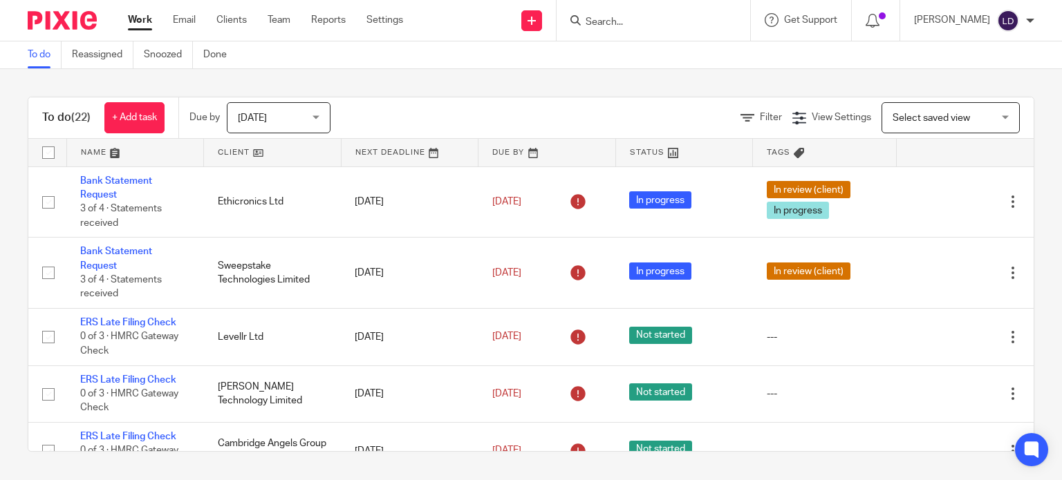
click at [271, 158] on link at bounding box center [272, 153] width 137 height 28
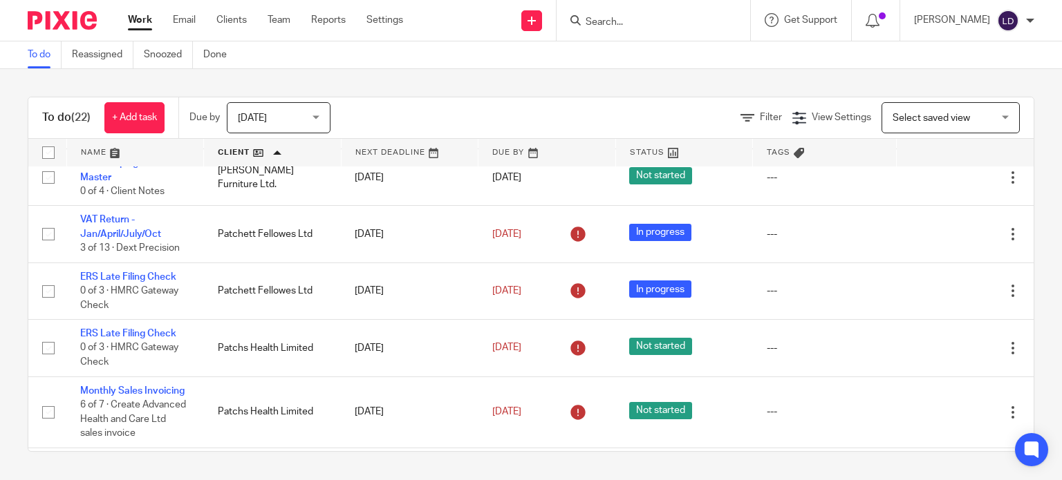
scroll to position [1138, 0]
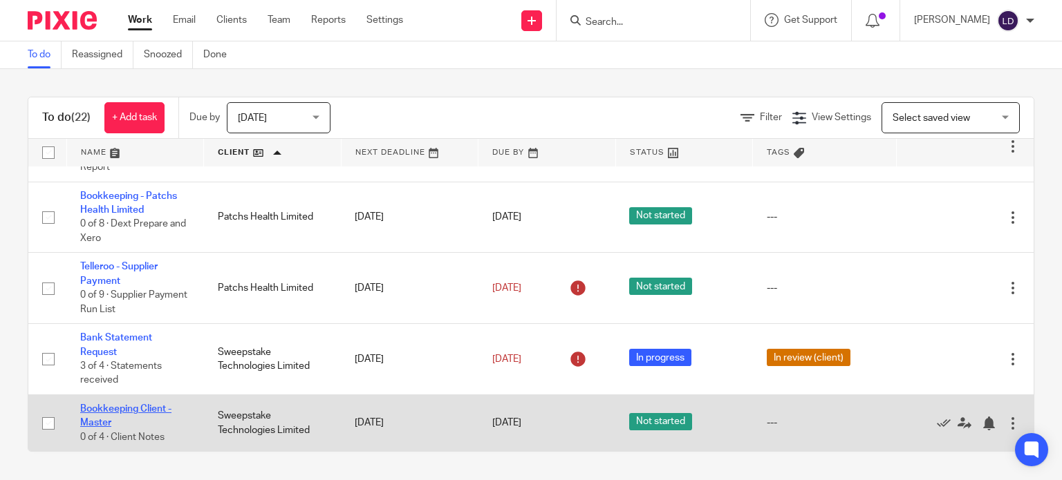
click at [117, 406] on link "Bookkeeping Client - Master" at bounding box center [125, 416] width 91 height 24
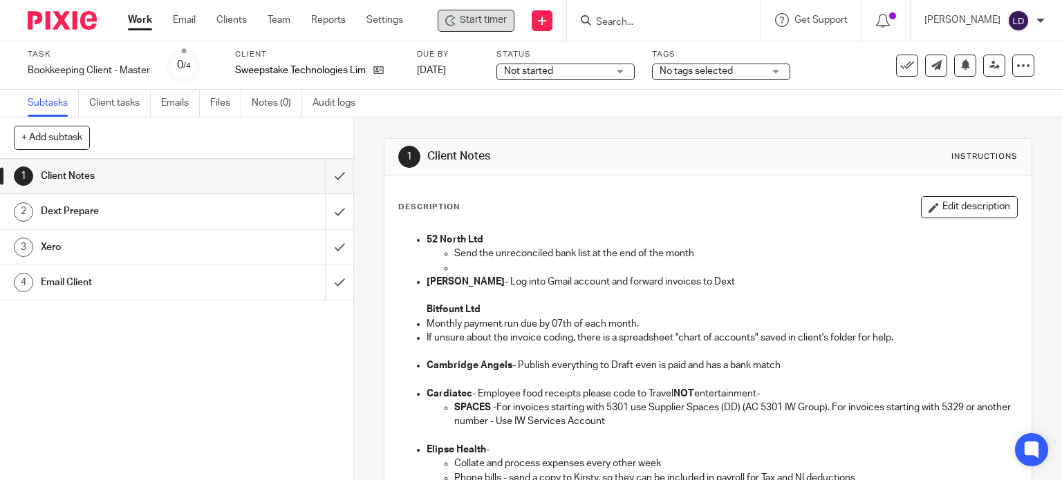
click at [453, 25] on icon at bounding box center [449, 20] width 8 height 11
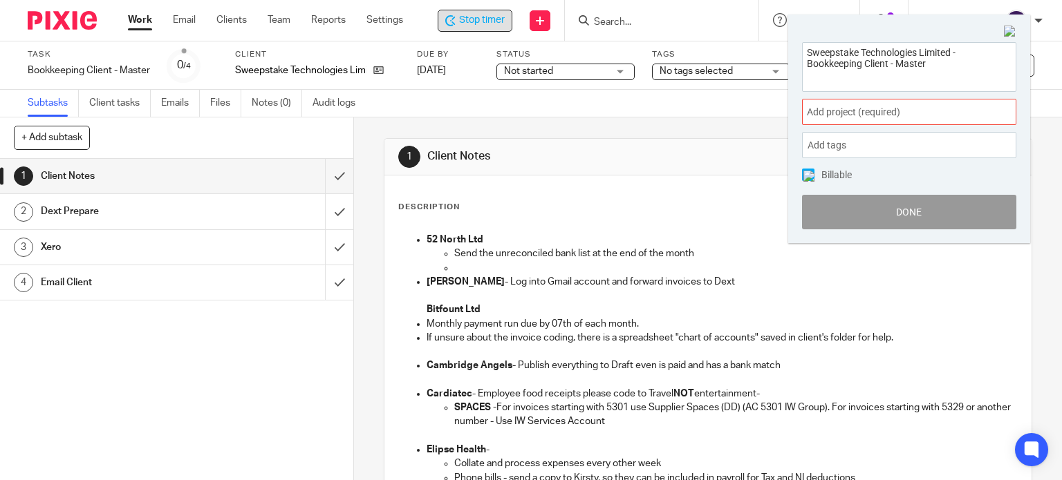
click at [936, 107] on span "Add project (required) :" at bounding box center [894, 112] width 174 height 15
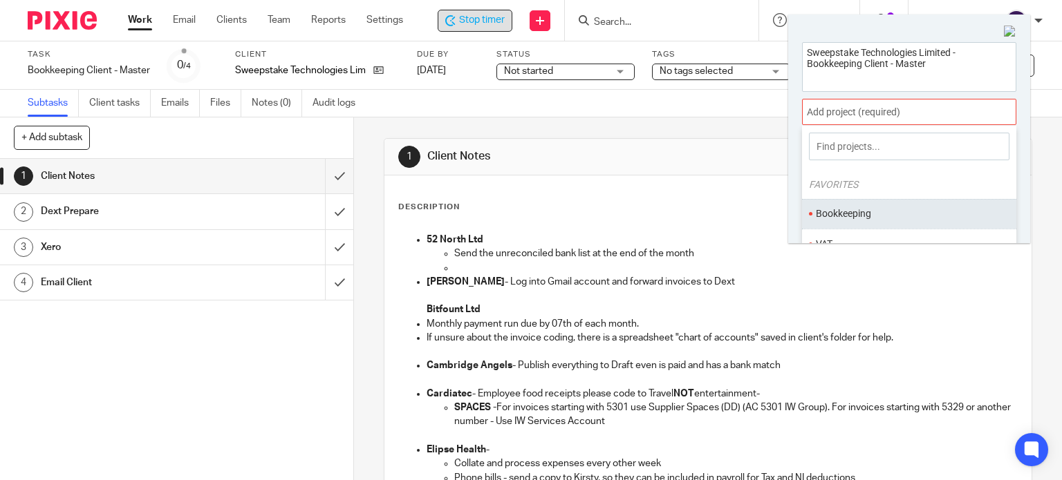
click at [865, 208] on li "Bookkeeping" at bounding box center [906, 214] width 180 height 15
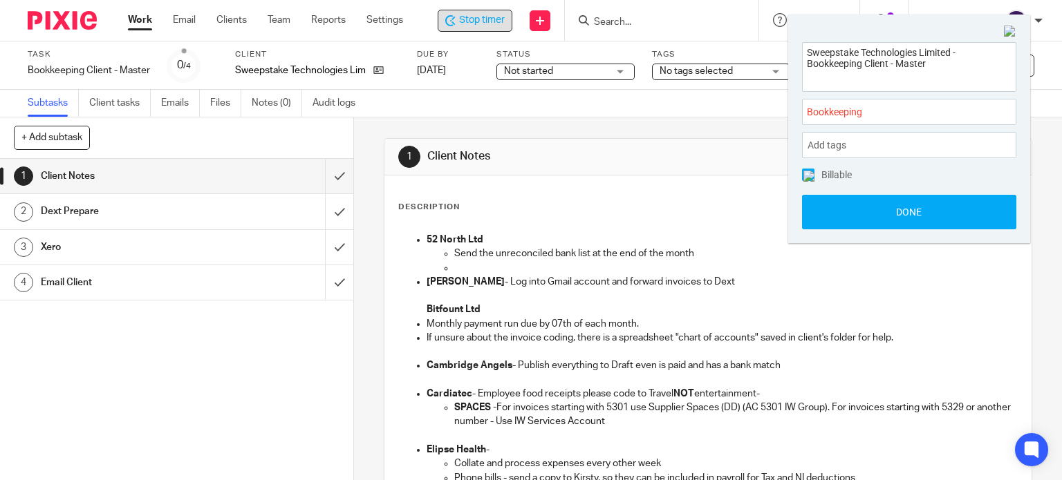
drag, startPoint x: 844, startPoint y: 219, endPoint x: 798, endPoint y: 218, distance: 46.3
click at [843, 219] on button "Done" at bounding box center [909, 212] width 214 height 35
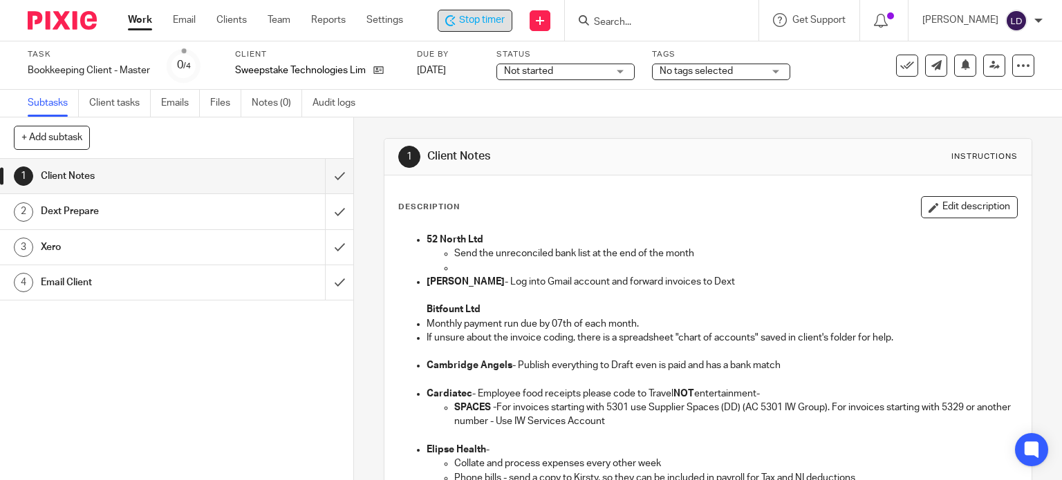
click at [581, 79] on div "Not started Not started" at bounding box center [565, 72] width 138 height 17
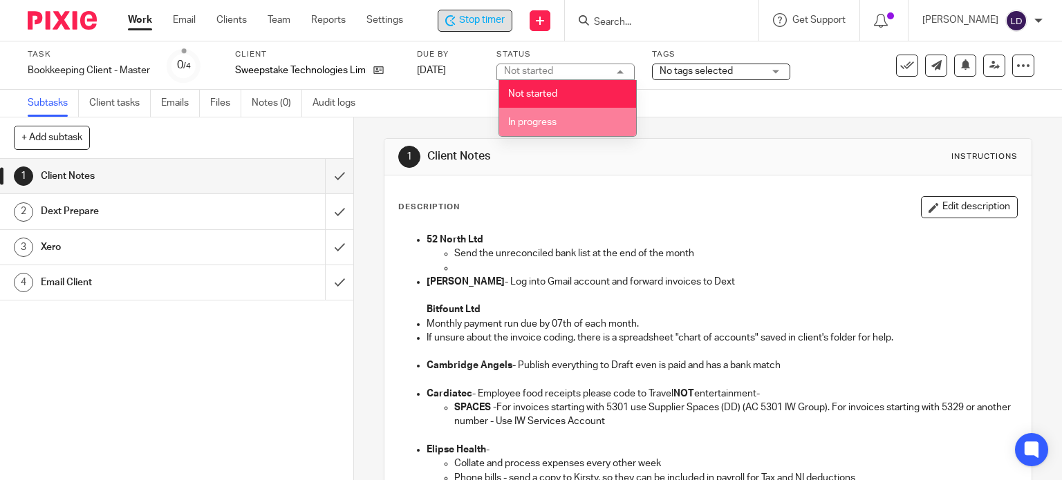
click at [575, 132] on li "In progress" at bounding box center [567, 122] width 137 height 28
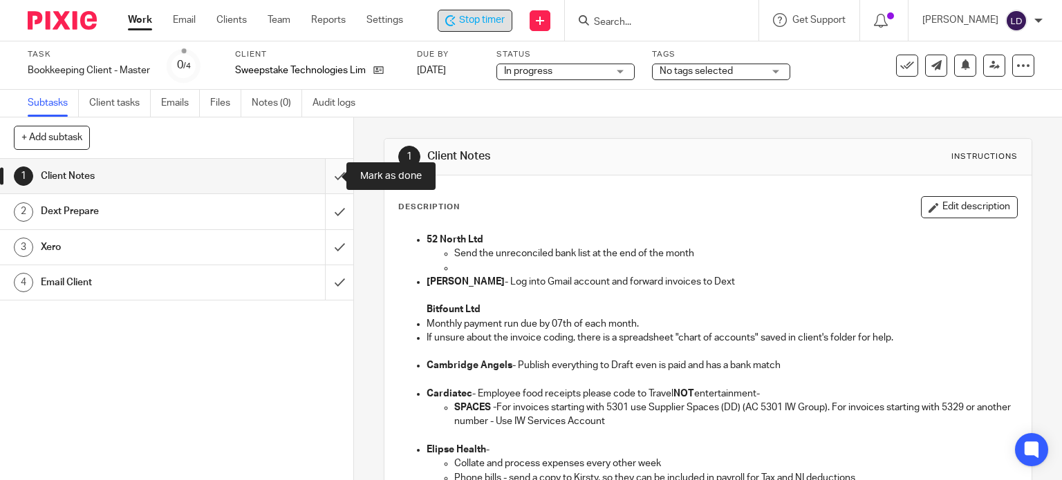
drag, startPoint x: 335, startPoint y: 178, endPoint x: 338, endPoint y: 185, distance: 7.1
click at [335, 178] on input "submit" at bounding box center [176, 176] width 353 height 35
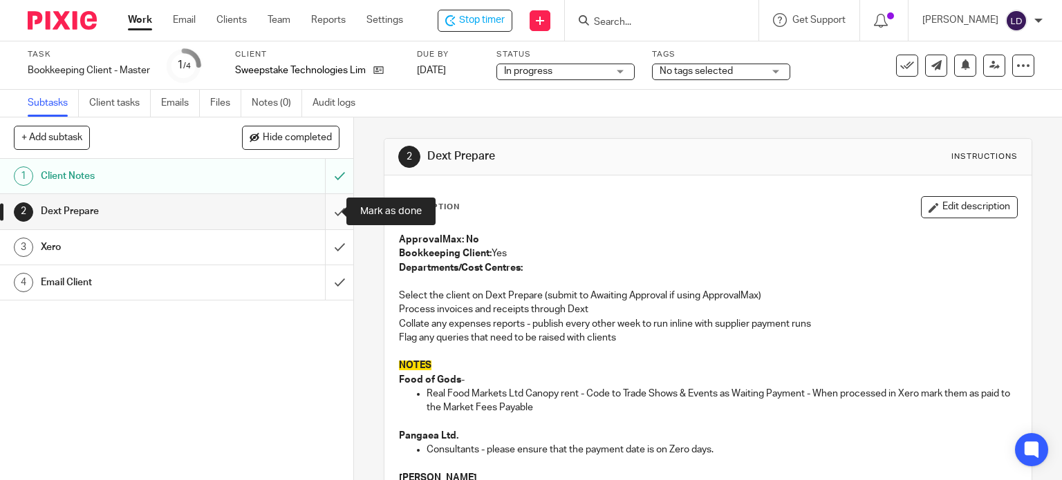
click at [321, 206] on input "submit" at bounding box center [176, 211] width 353 height 35
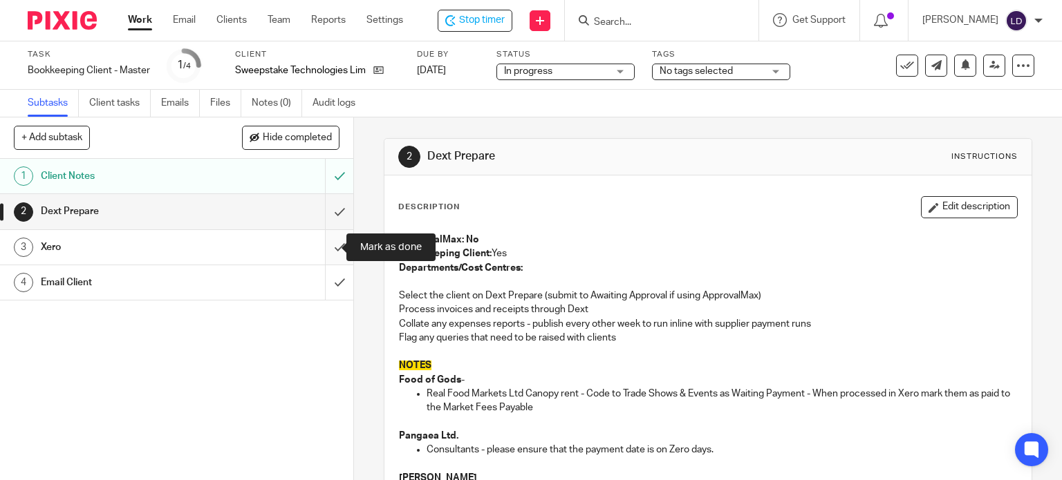
click at [332, 240] on input "submit" at bounding box center [176, 247] width 353 height 35
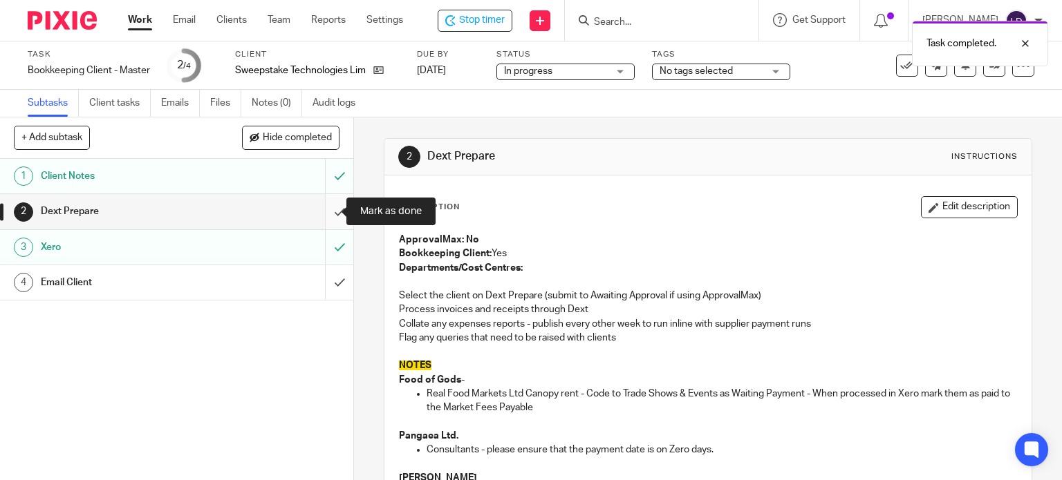
click at [326, 212] on input "submit" at bounding box center [176, 211] width 353 height 35
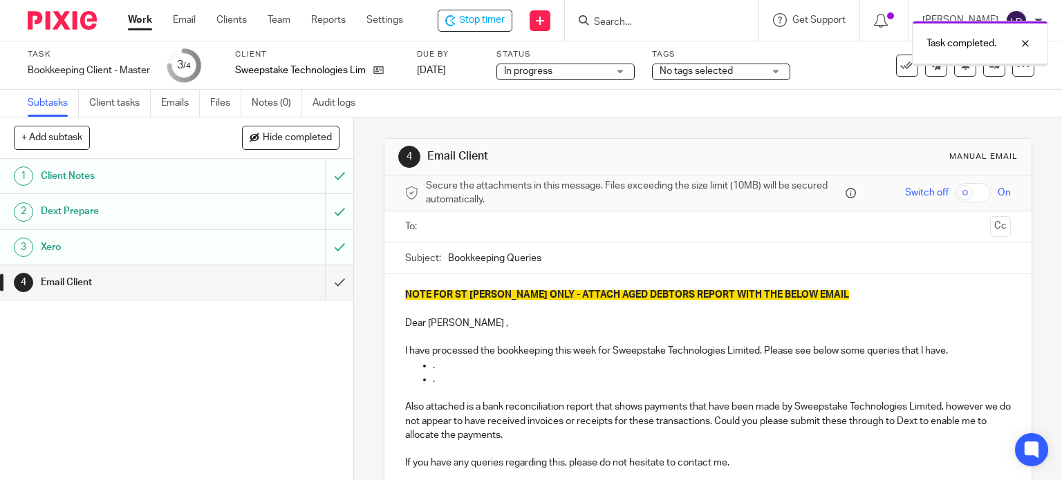
click at [439, 227] on input "text" at bounding box center [708, 227] width 554 height 16
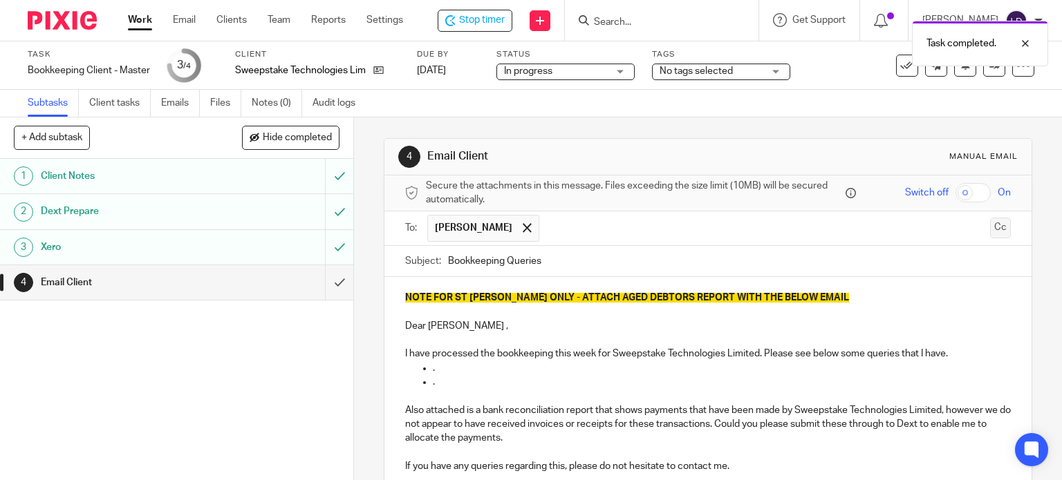
click at [990, 234] on button "Cc" at bounding box center [1000, 228] width 21 height 21
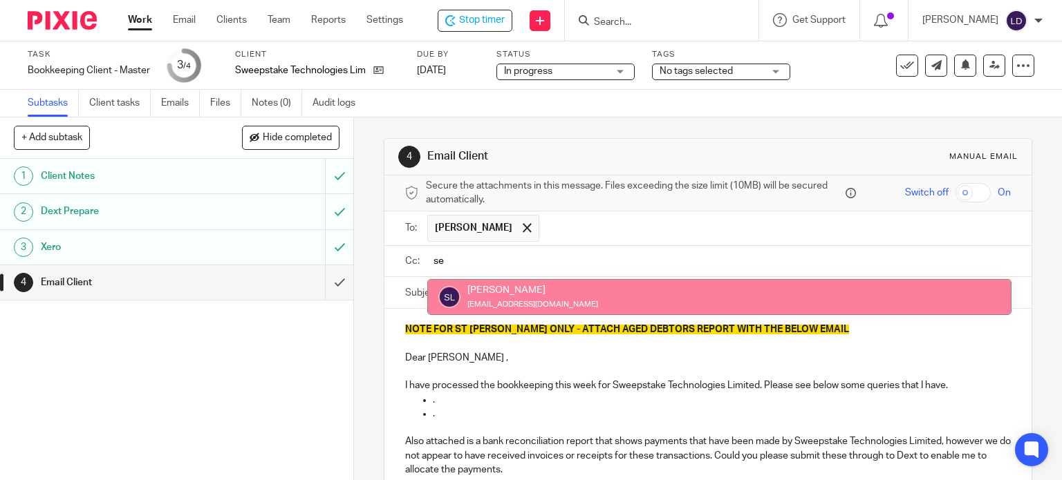
type input "se"
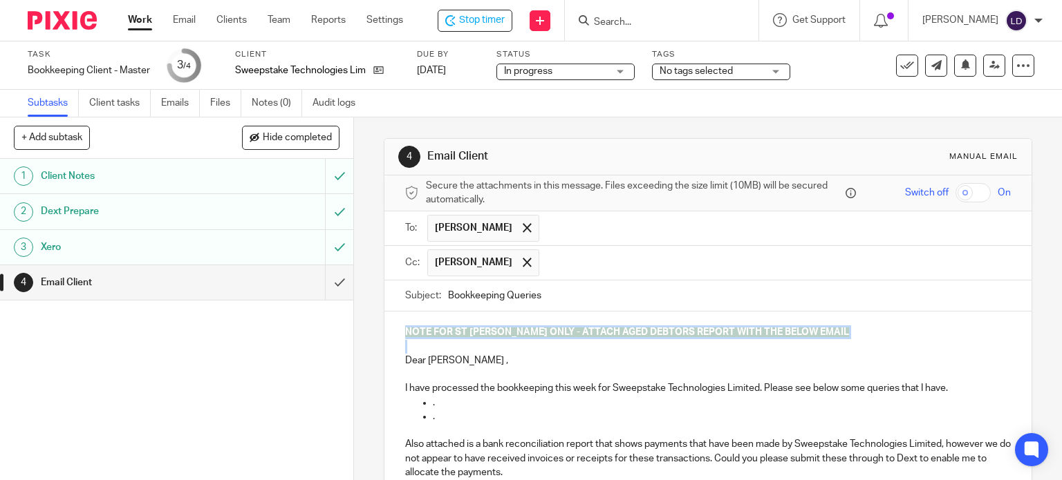
drag, startPoint x: 397, startPoint y: 362, endPoint x: 396, endPoint y: 324, distance: 37.3
click at [396, 324] on div "NOTE FOR ST JOHN ONLY - ATTACH AGED DEBTORS REPORT WITH THE BELOW EMAIL Dear Se…" at bounding box center [708, 422] width 648 height 220
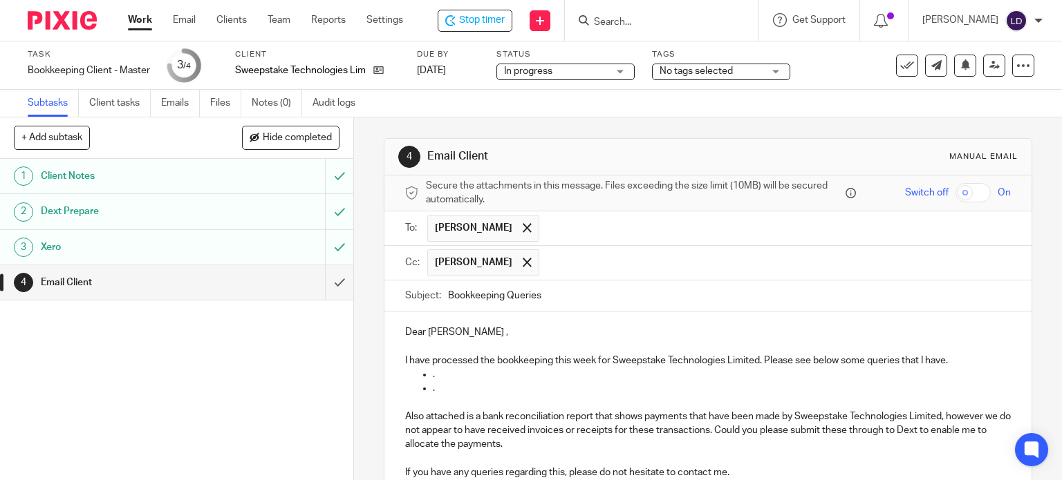
click at [439, 332] on p "Dear Sebastian ," at bounding box center [708, 333] width 606 height 14
click at [440, 332] on p "Dear Sebastian ," at bounding box center [708, 333] width 606 height 14
click at [876, 360] on p "I have processed the bookkeeping this week for Sweepstake Technologies Limited.…" at bounding box center [708, 361] width 606 height 14
drag, startPoint x: 947, startPoint y: 359, endPoint x: 957, endPoint y: 364, distance: 10.5
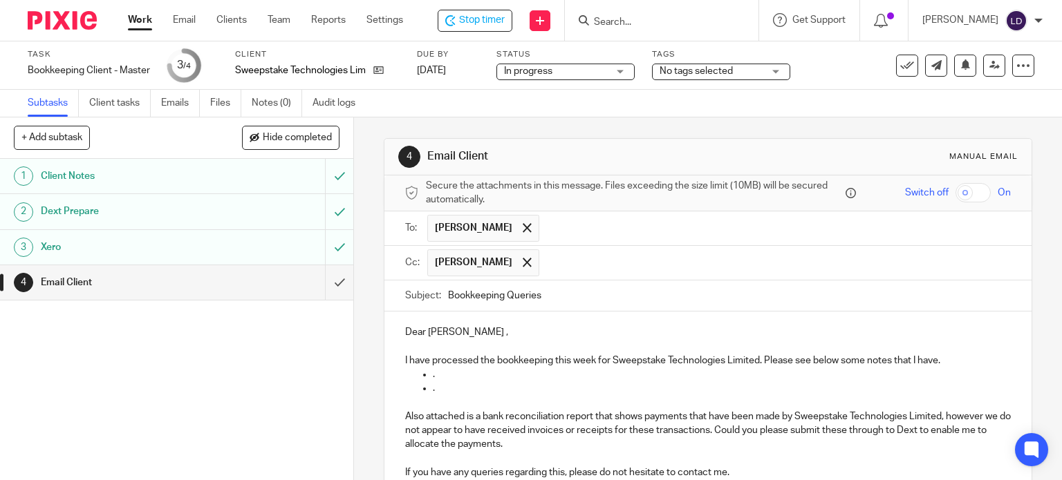
click at [948, 359] on p "I have processed the bookkeeping this week for Sweepstake Technologies Limited.…" at bounding box center [708, 361] width 606 height 14
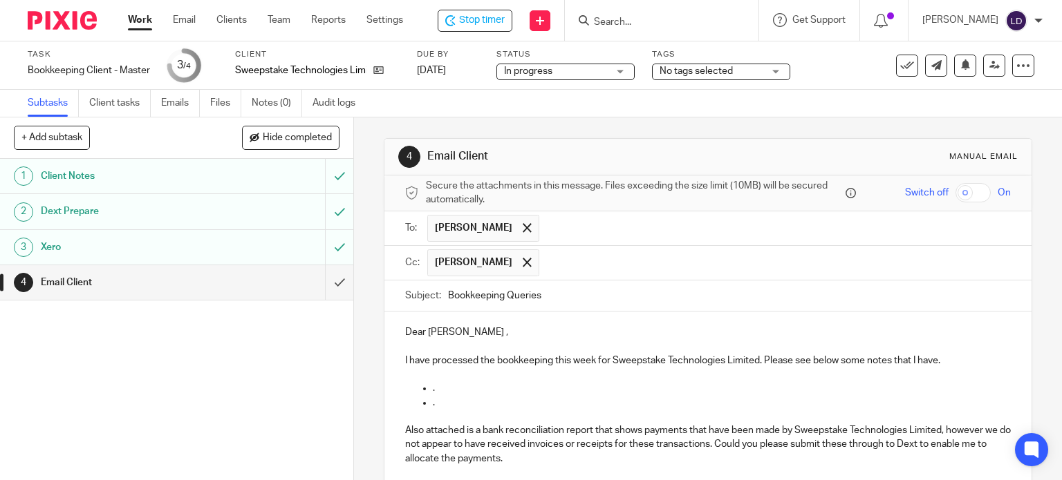
click at [553, 375] on p at bounding box center [708, 375] width 606 height 14
click at [453, 393] on p "." at bounding box center [722, 389] width 579 height 14
click at [500, 389] on p ". There are some invoices in Approvalmax to approve" at bounding box center [722, 389] width 579 height 14
click at [475, 398] on p "." at bounding box center [722, 403] width 579 height 14
click at [509, 399] on p "." at bounding box center [722, 403] width 579 height 14
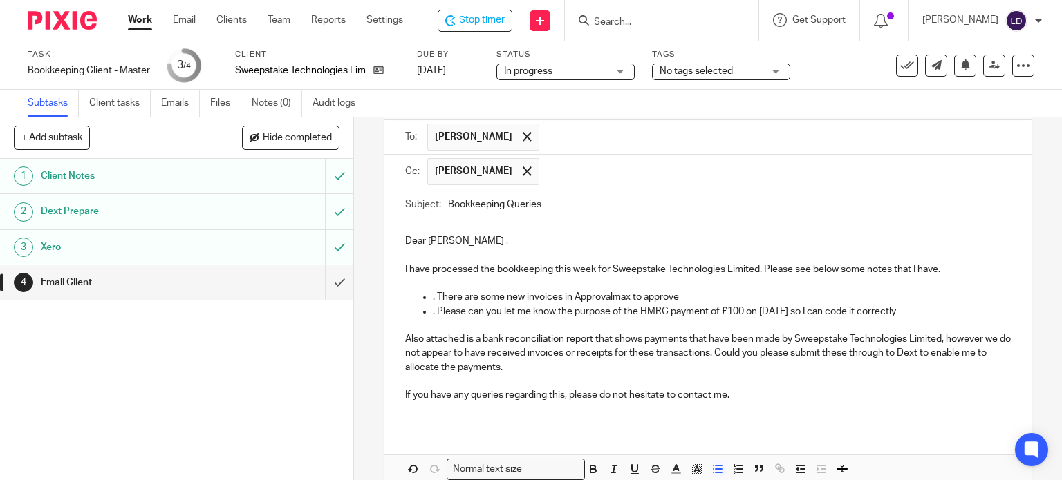
scroll to position [159, 0]
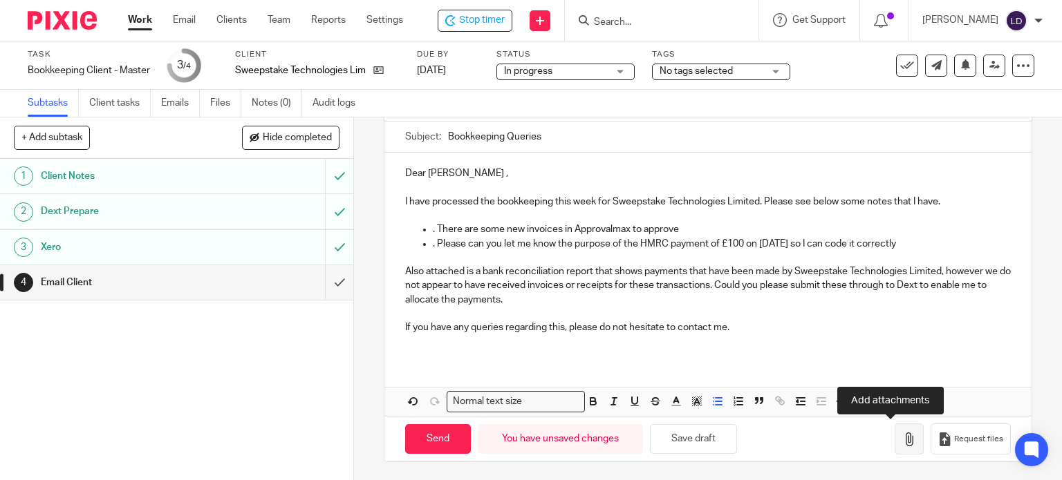
click at [902, 439] on icon "button" at bounding box center [909, 440] width 14 height 14
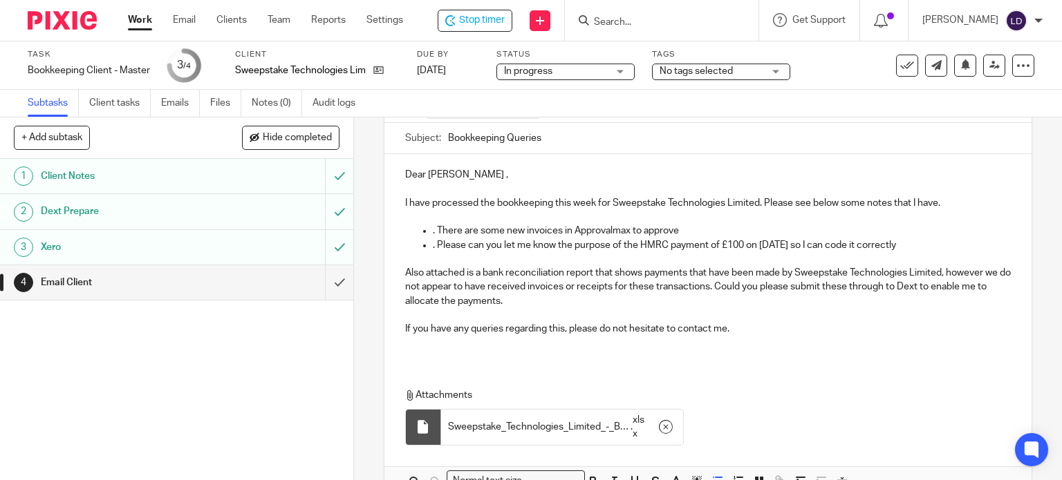
scroll to position [237, 0]
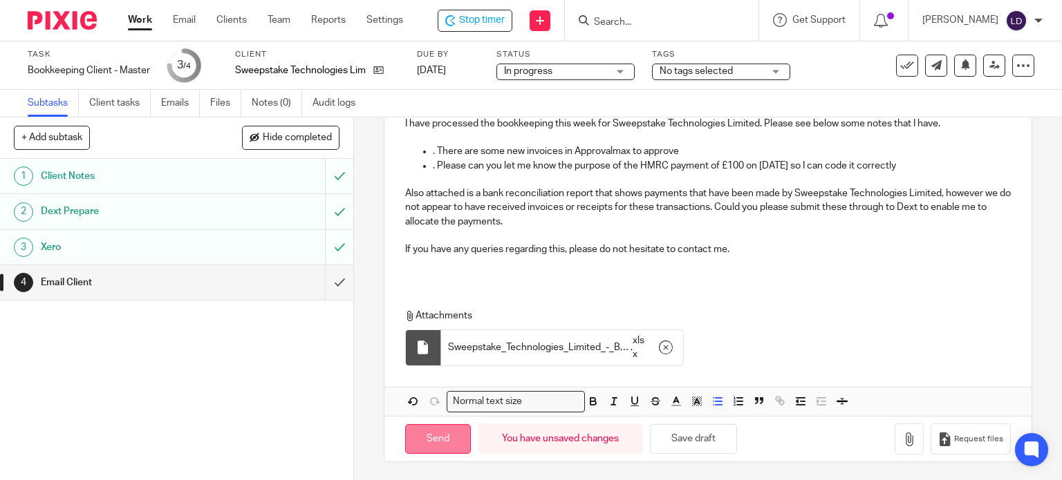
click at [442, 446] on input "Send" at bounding box center [438, 439] width 66 height 30
type input "Sent"
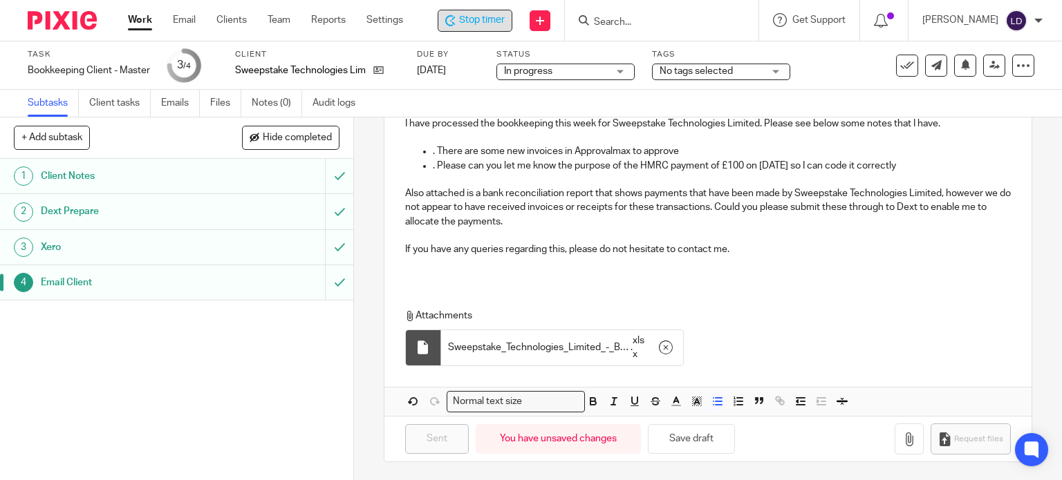
click at [458, 14] on div "Stop timer" at bounding box center [474, 20] width 59 height 15
click at [138, 15] on link "Work" at bounding box center [140, 20] width 24 height 14
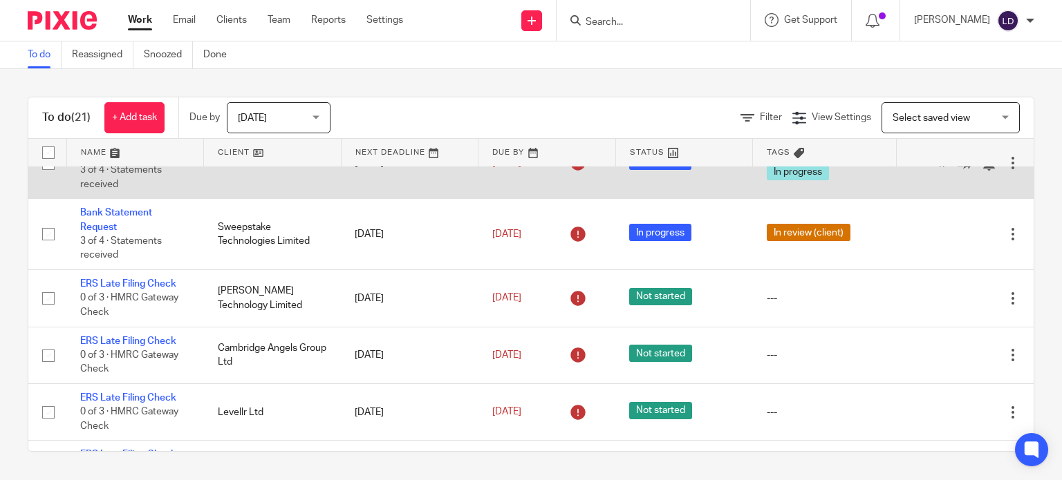
scroll to position [38, 0]
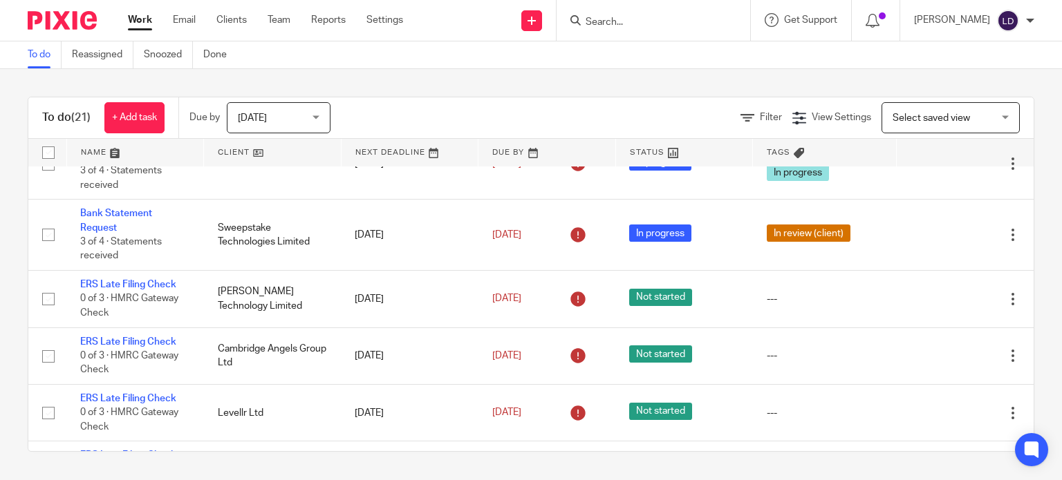
click at [597, 27] on input "Search" at bounding box center [646, 23] width 124 height 12
click at [275, 128] on span "Today" at bounding box center [274, 117] width 73 height 29
click at [404, 88] on div "To do (21) + Add task Due by Today Today Today Tomorrow This week Next week Thi…" at bounding box center [531, 274] width 1062 height 411
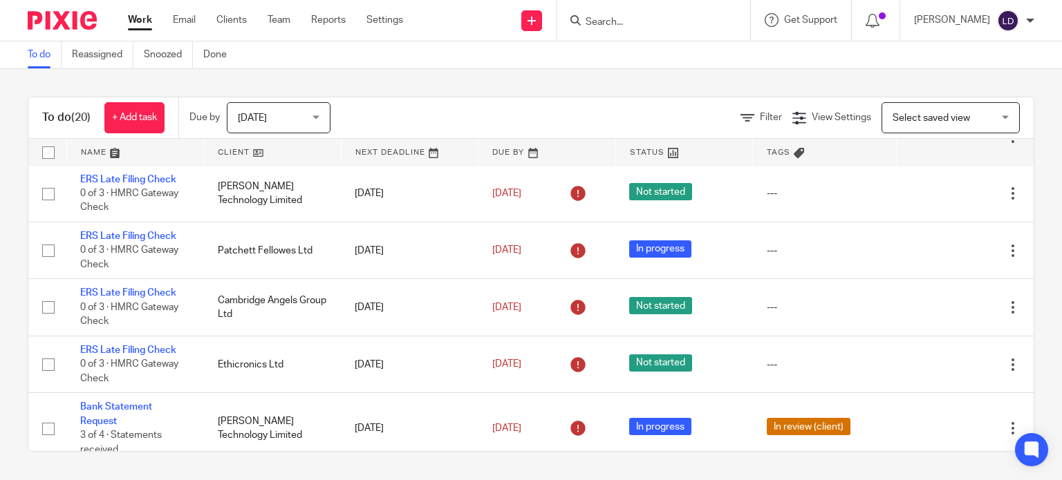
scroll to position [201, 0]
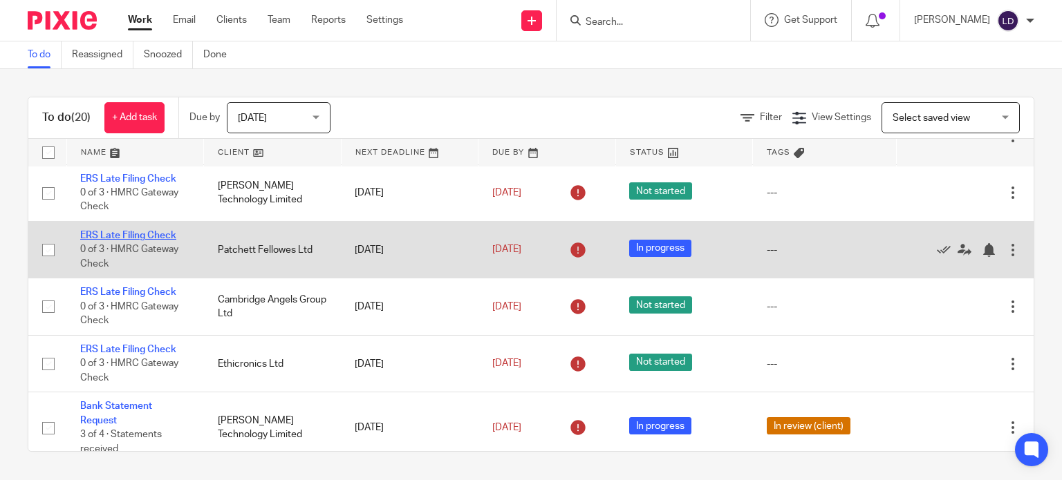
click at [162, 234] on link "ERS Late Filing Check" at bounding box center [128, 236] width 96 height 10
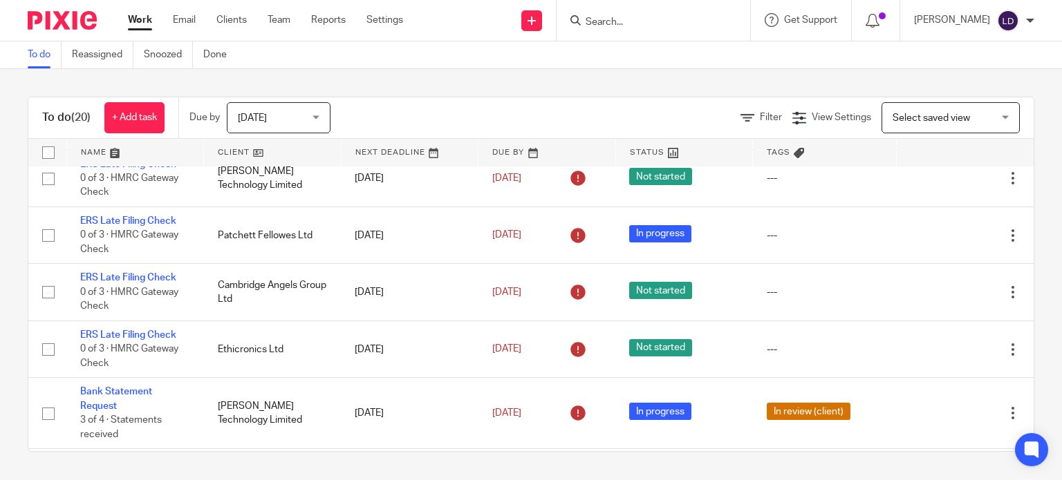
scroll to position [218, 0]
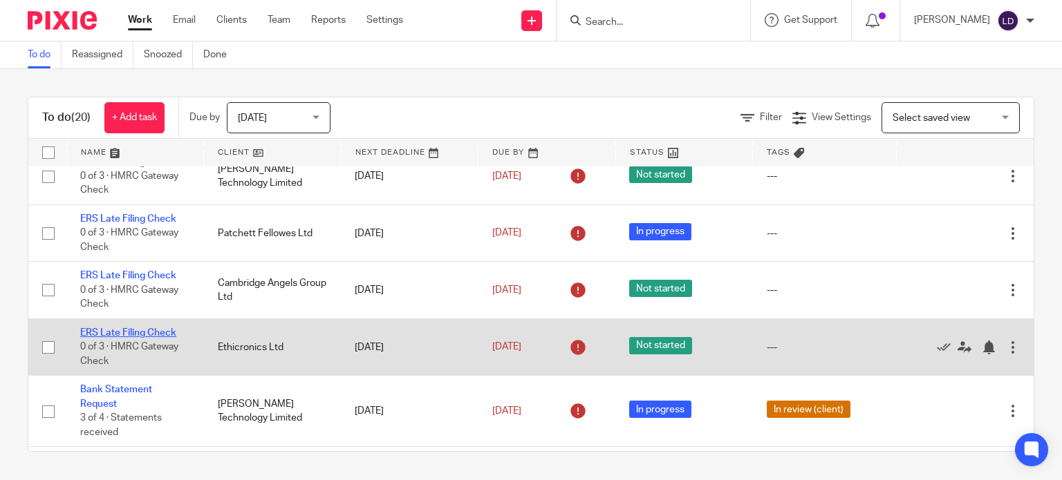
click at [137, 337] on link "ERS Late Filing Check" at bounding box center [128, 333] width 96 height 10
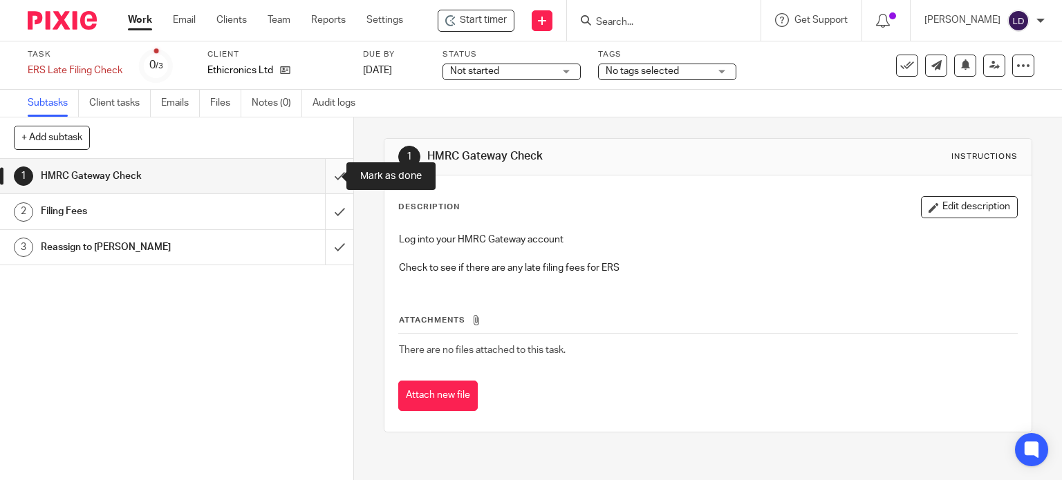
click at [323, 173] on input "submit" at bounding box center [176, 176] width 353 height 35
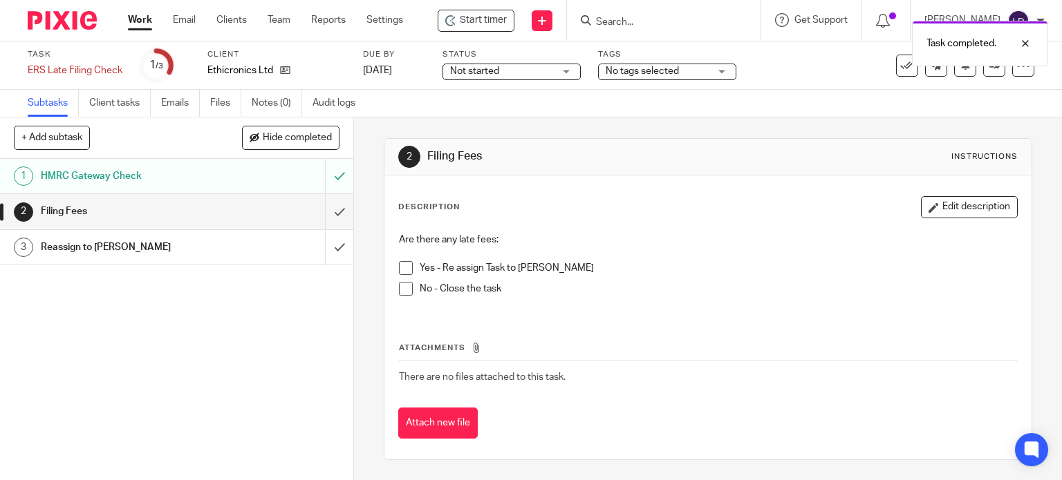
click at [409, 270] on li "Yes - Re assign Task to Janice" at bounding box center [708, 271] width 619 height 21
click at [401, 288] on span at bounding box center [406, 289] width 14 height 14
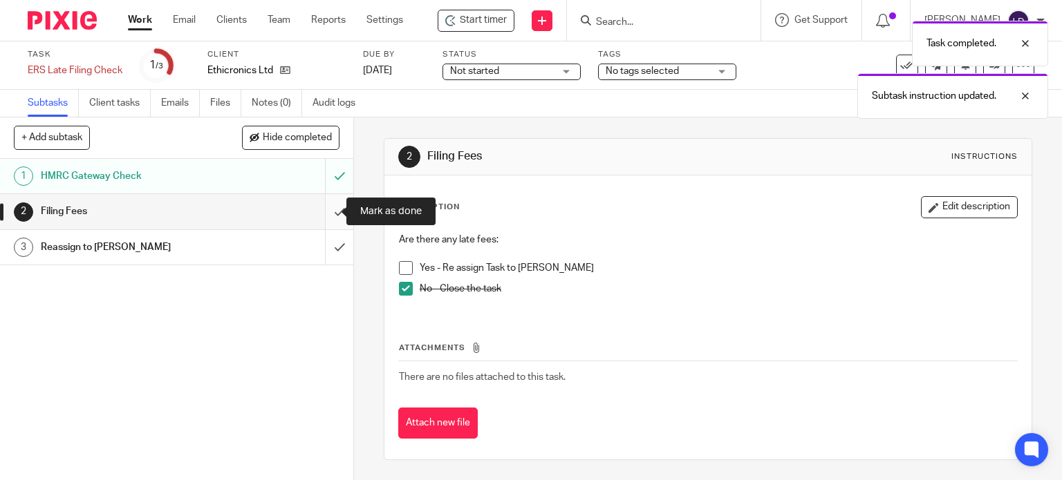
click at [321, 207] on input "submit" at bounding box center [176, 211] width 353 height 35
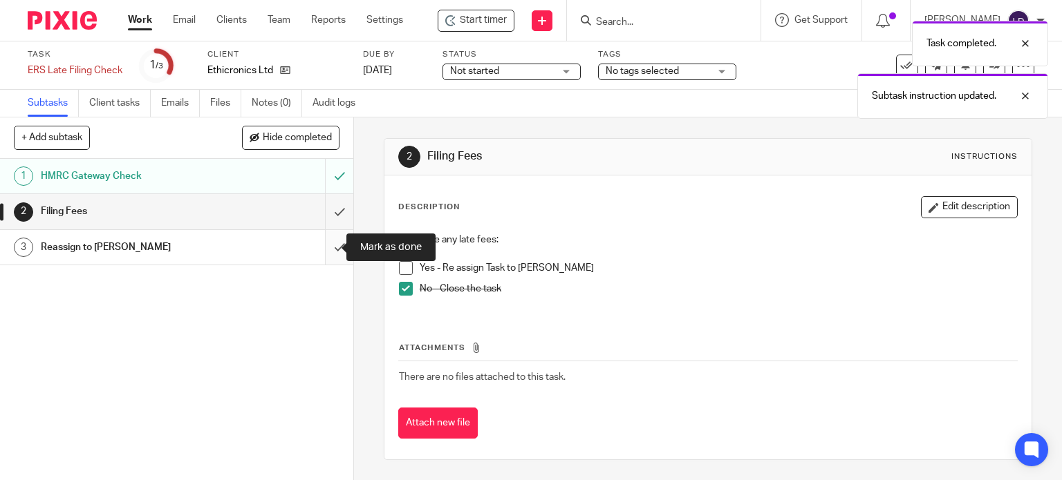
click at [323, 244] on input "submit" at bounding box center [176, 247] width 353 height 35
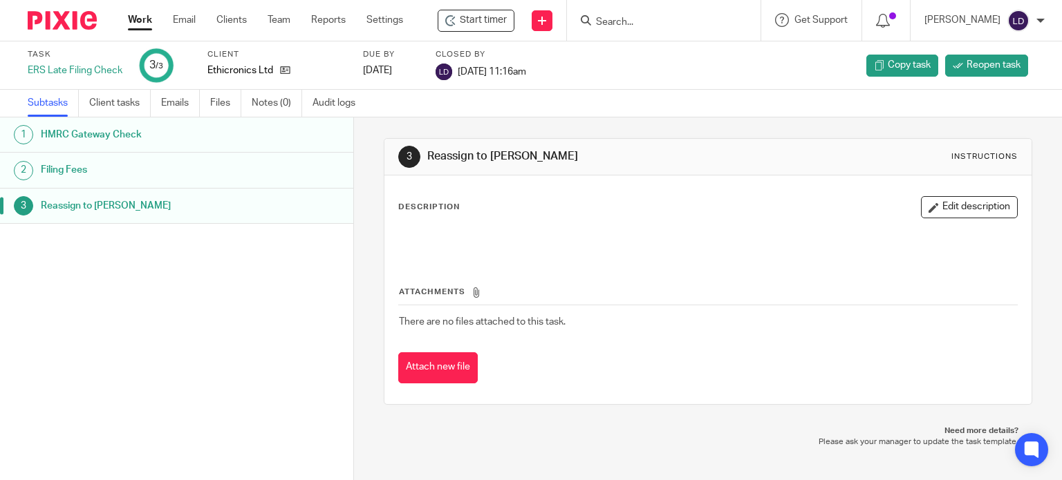
click at [142, 18] on link "Work" at bounding box center [140, 20] width 24 height 14
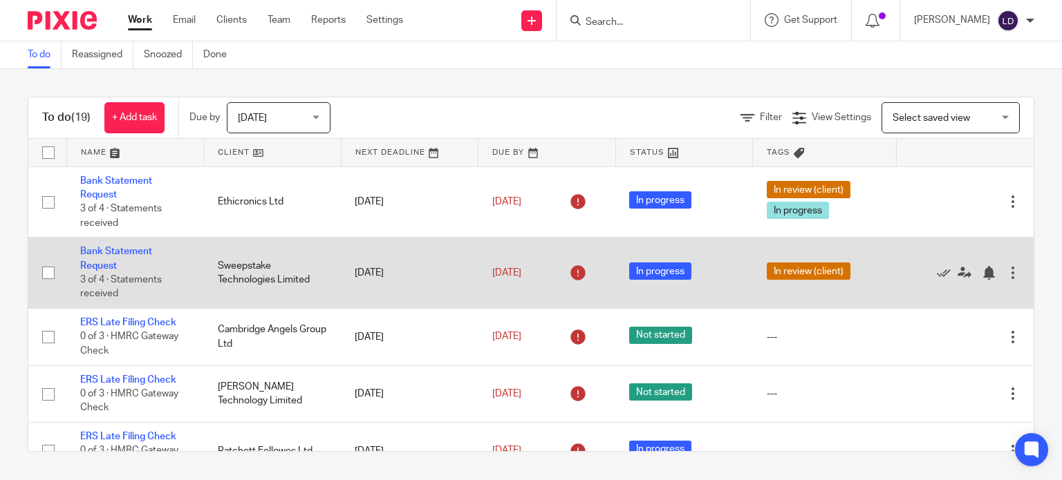
scroll to position [61, 0]
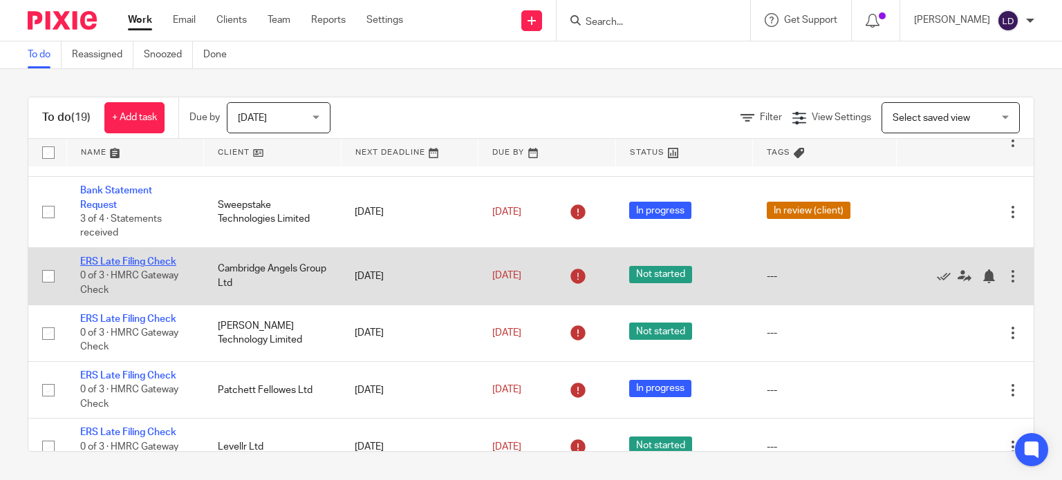
click at [160, 259] on link "ERS Late Filing Check" at bounding box center [128, 262] width 96 height 10
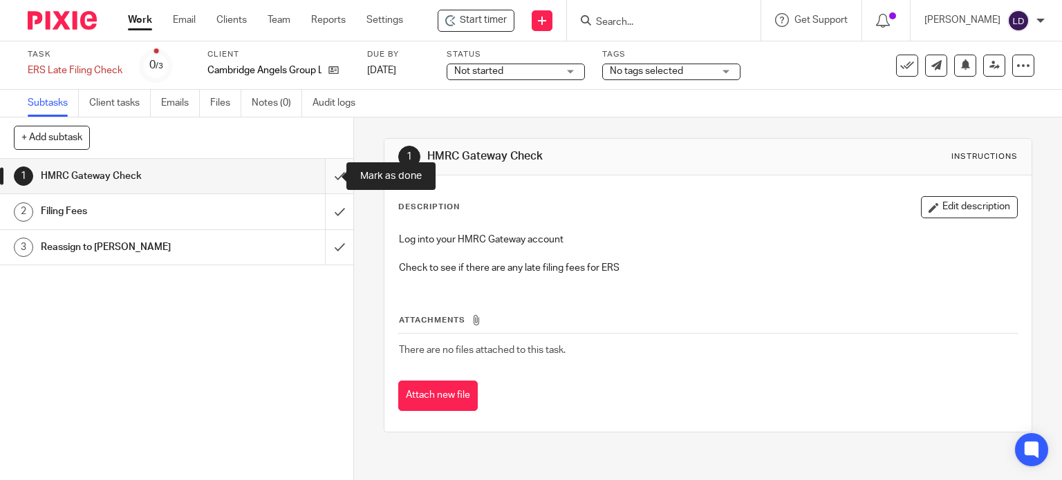
click at [323, 171] on input "submit" at bounding box center [176, 176] width 353 height 35
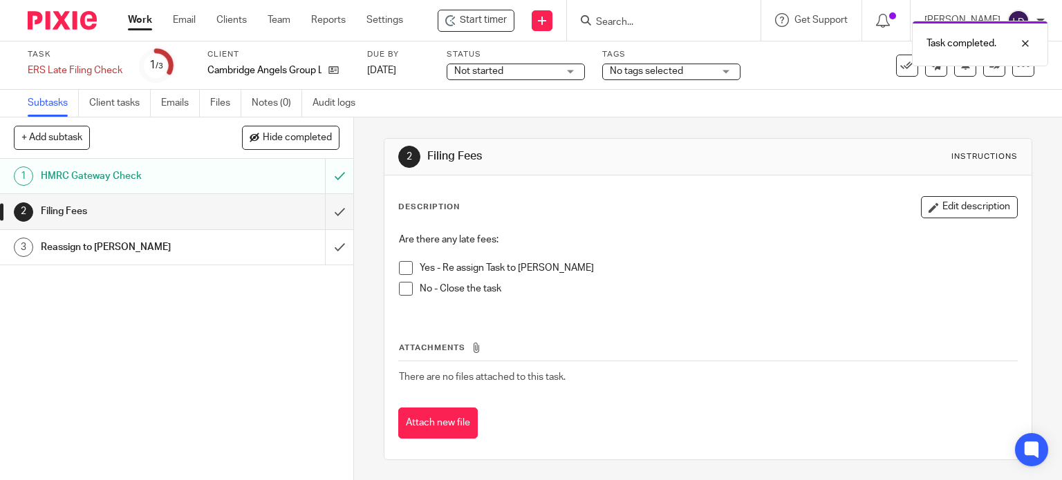
click at [404, 290] on span at bounding box center [406, 289] width 14 height 14
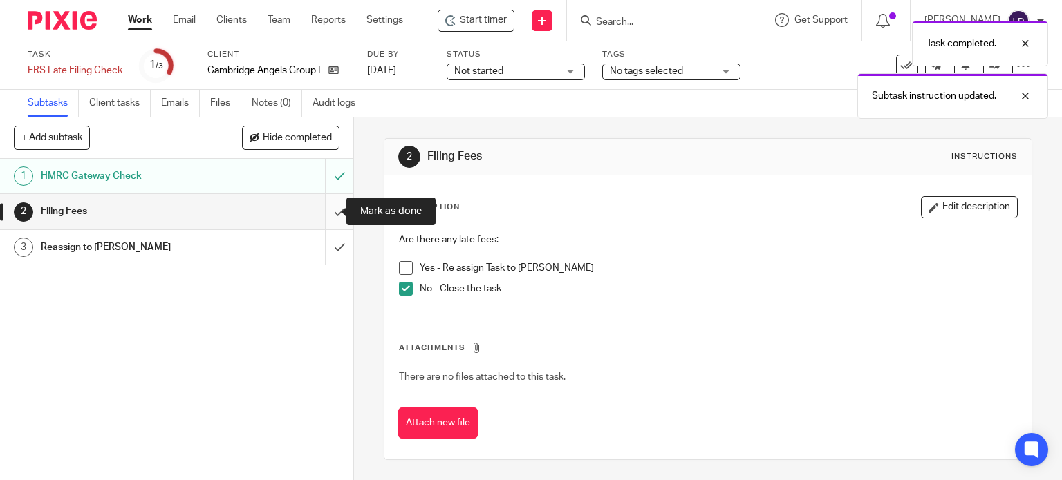
click at [325, 214] on input "submit" at bounding box center [176, 211] width 353 height 35
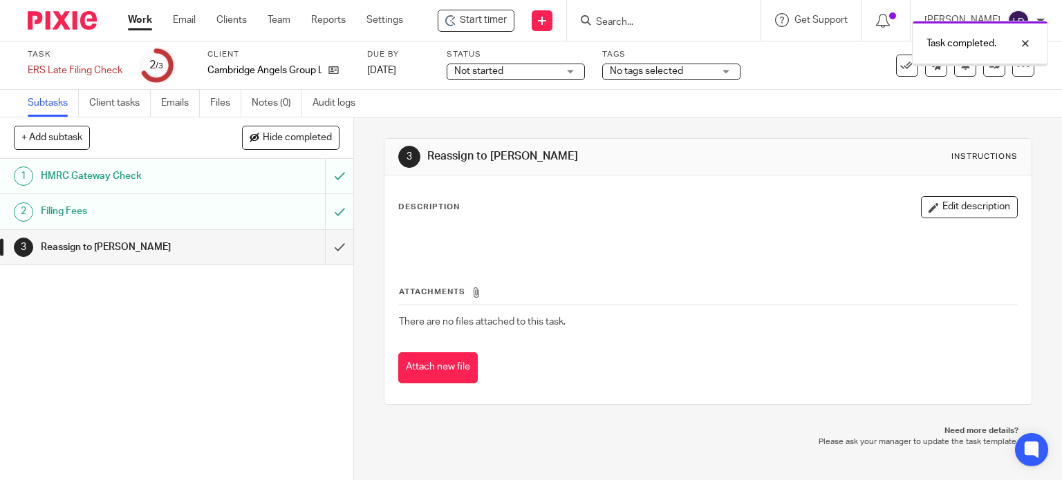
click at [329, 254] on input "submit" at bounding box center [176, 247] width 353 height 35
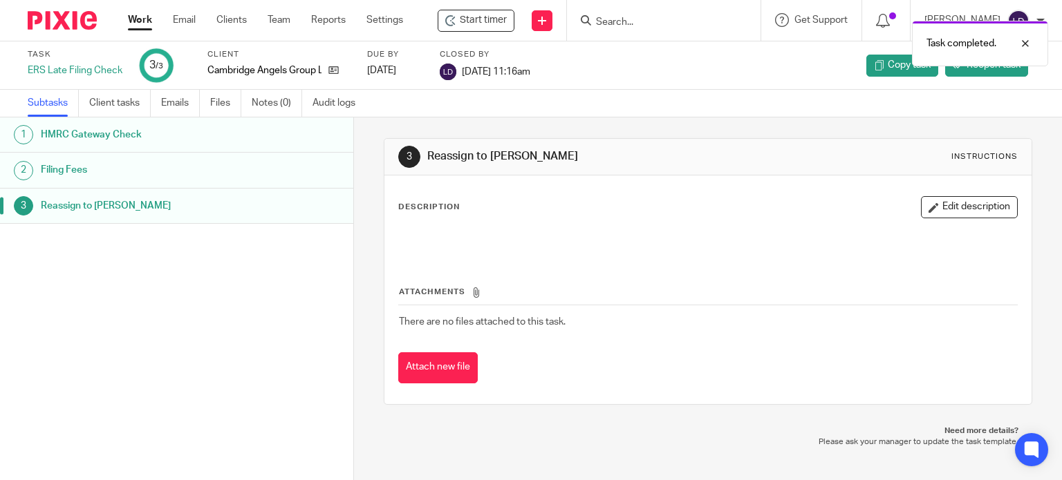
click at [142, 19] on link "Work" at bounding box center [140, 20] width 24 height 14
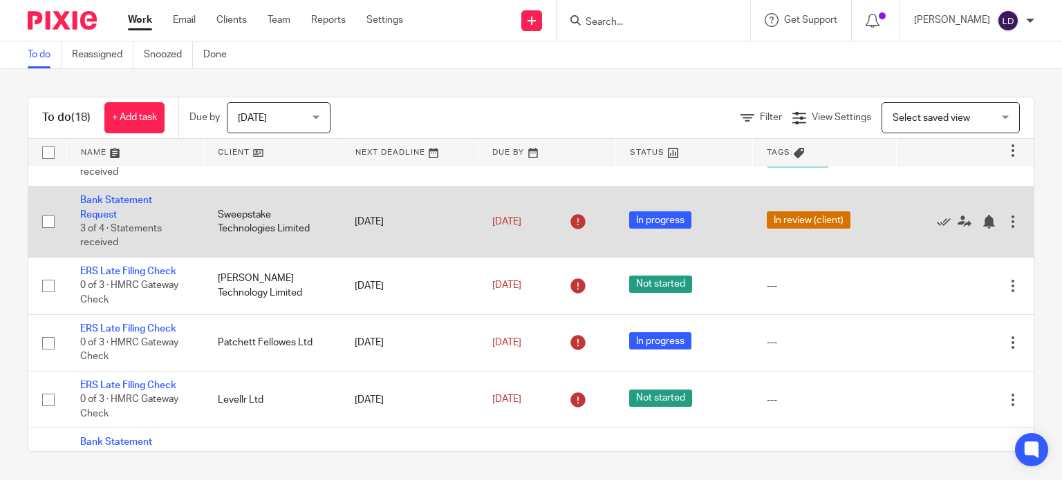
scroll to position [75, 0]
